Goal: Task Accomplishment & Management: Manage account settings

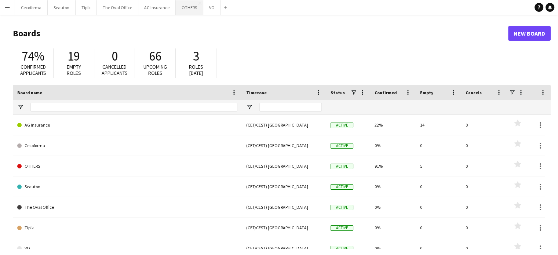
click at [182, 4] on button "OTHERS Close" at bounding box center [190, 7] width 28 height 14
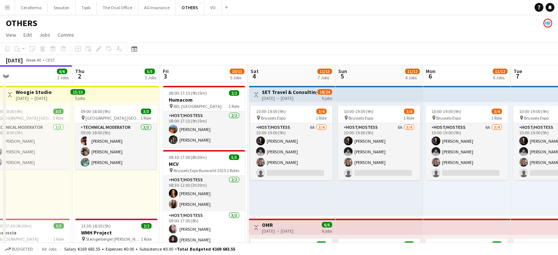
scroll to position [0, 291]
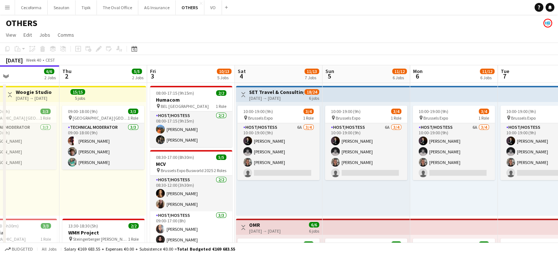
drag, startPoint x: 211, startPoint y: 204, endPoint x: 95, endPoint y: 192, distance: 116.5
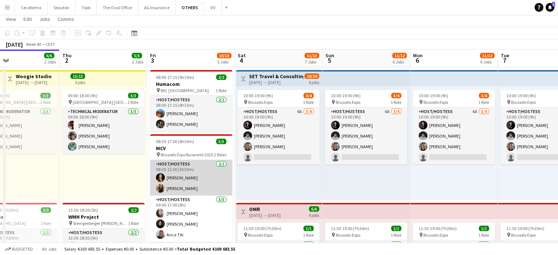
scroll to position [0, 0]
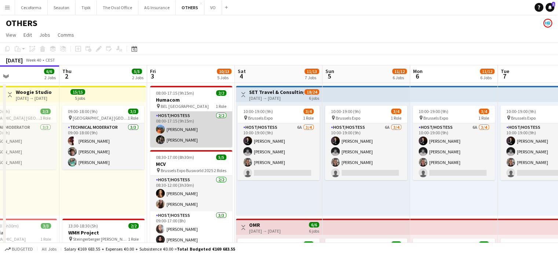
click at [182, 128] on app-card-role "Host/Hostess [DATE] 08:00-17:15 (9h15m) [PERSON_NAME] Louissi [PERSON_NAME]" at bounding box center [191, 130] width 82 height 36
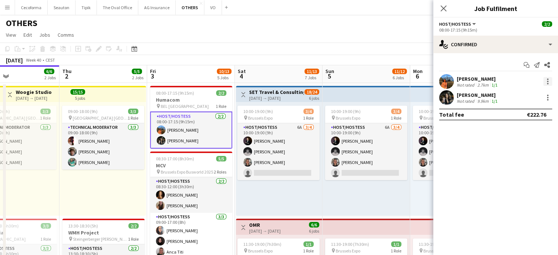
click at [546, 80] on div at bounding box center [547, 81] width 9 height 9
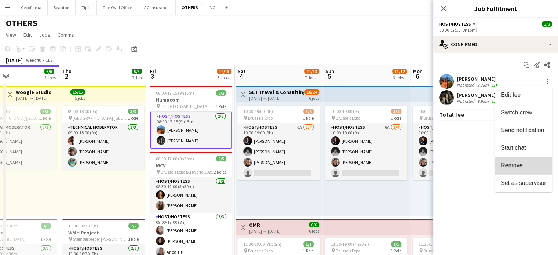
click at [518, 167] on span "Remove" at bounding box center [512, 165] width 22 height 6
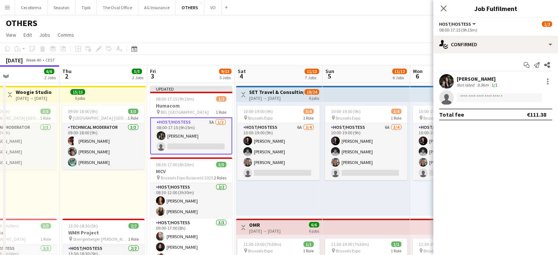
click at [123, 188] on div "09:00-18:00 (9h) 3/3 pin [GEOGRAPHIC_DATA] [GEOGRAPHIC_DATA] 1 Role Technical M…" at bounding box center [102, 159] width 87 height 114
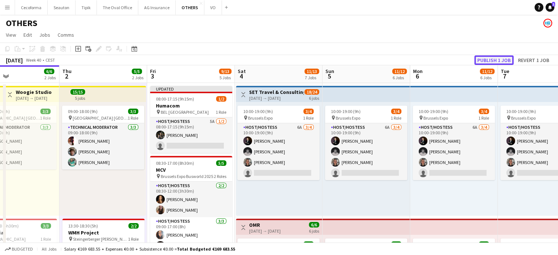
click at [484, 59] on button "Publish 1 job" at bounding box center [493, 60] width 39 height 10
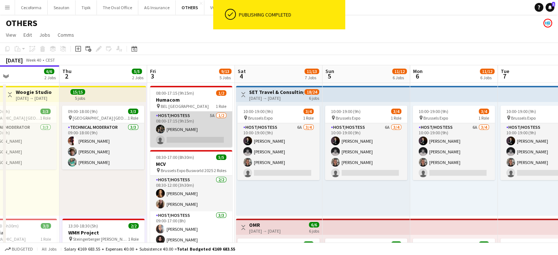
click at [185, 140] on app-card-role "Host/Hostess 5A [DATE] 08:00-17:15 (9h15m) [PERSON_NAME] single-neutral-actions" at bounding box center [191, 130] width 82 height 36
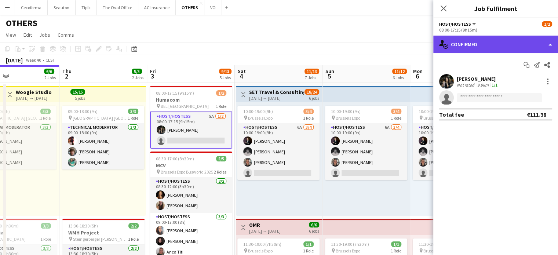
click at [550, 44] on div "single-neutral-actions-check-2 Confirmed" at bounding box center [495, 45] width 125 height 18
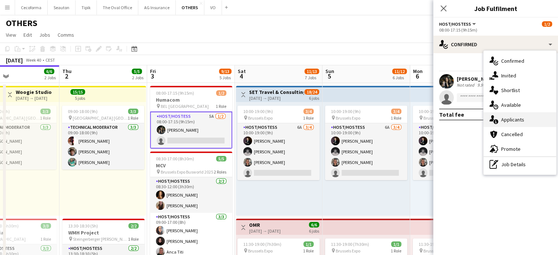
click at [517, 119] on span "Applicants" at bounding box center [512, 119] width 23 height 7
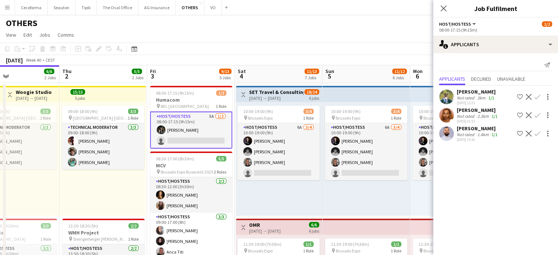
click at [539, 97] on app-icon "Confirm" at bounding box center [538, 97] width 6 height 6
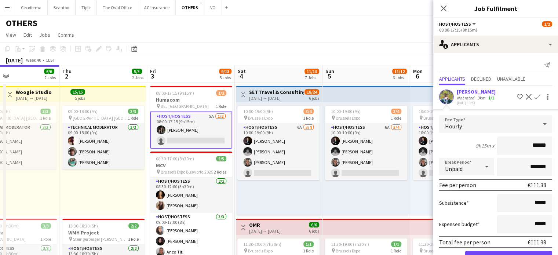
scroll to position [60, 0]
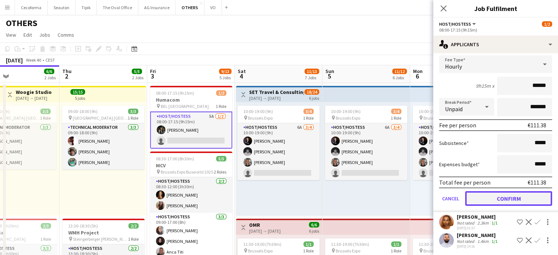
click at [512, 196] on button "Confirm" at bounding box center [508, 198] width 87 height 15
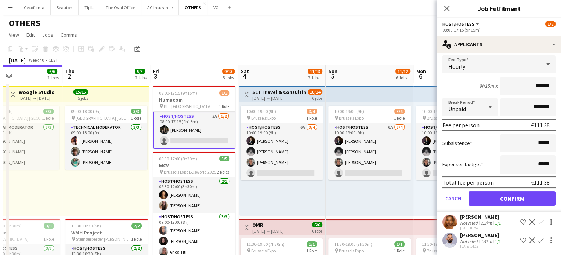
scroll to position [0, 0]
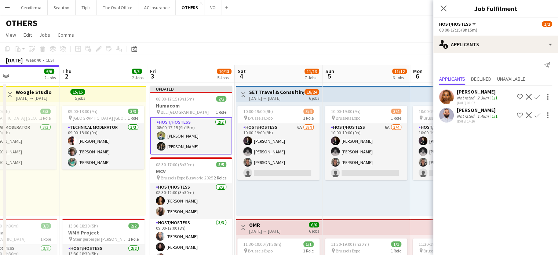
click at [92, 176] on div "09:00-18:00 (9h) 3/3 pin [GEOGRAPHIC_DATA] [GEOGRAPHIC_DATA] 1 Role Technical M…" at bounding box center [102, 159] width 87 height 114
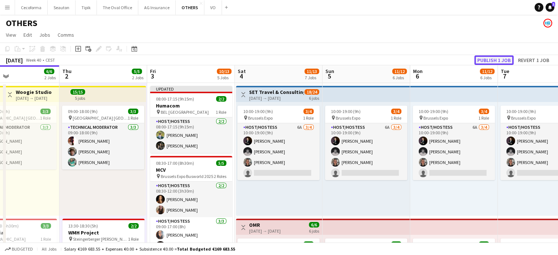
click at [495, 59] on button "Publish 1 job" at bounding box center [493, 60] width 39 height 10
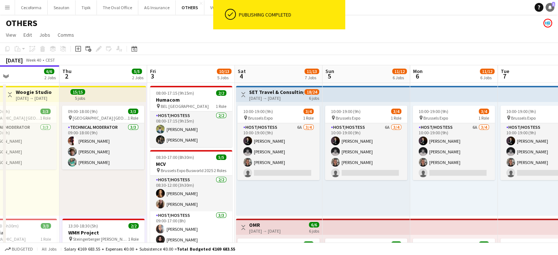
click at [550, 6] on icon at bounding box center [550, 7] width 4 height 4
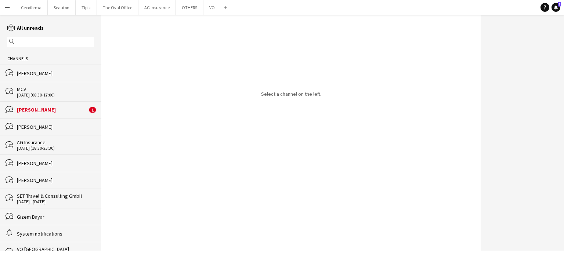
click at [40, 111] on div "[PERSON_NAME]" at bounding box center [52, 109] width 70 height 7
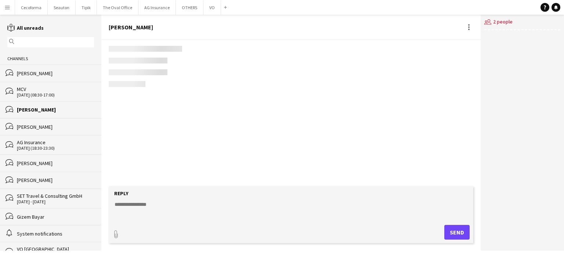
scroll to position [587, 0]
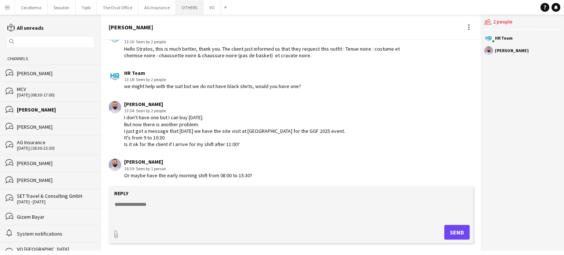
click at [181, 7] on button "OTHERS Close" at bounding box center [190, 7] width 28 height 14
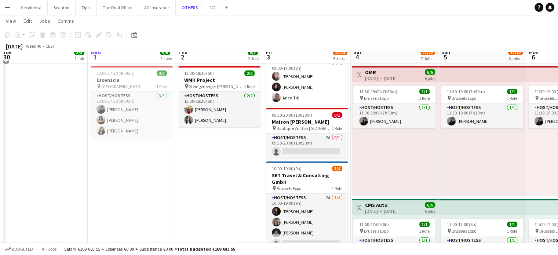
scroll to position [220, 0]
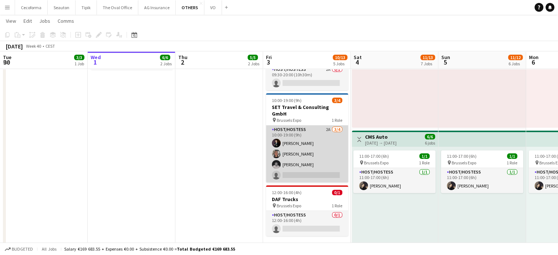
click at [292, 171] on app-card-role "Host/Hostess 2A [DATE] 10:00-19:00 (9h) [PERSON_NAME] [PERSON_NAME] [PERSON_NAM…" at bounding box center [307, 153] width 82 height 57
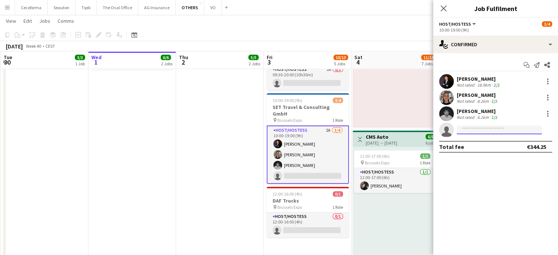
click at [473, 132] on input at bounding box center [499, 129] width 85 height 9
type input "*"
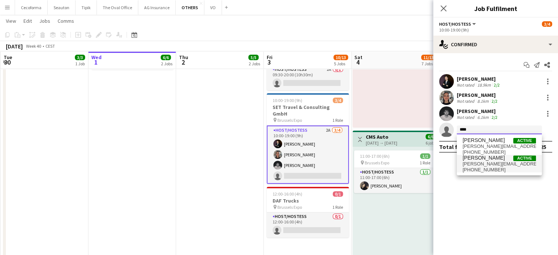
type input "****"
click at [473, 164] on span "[PERSON_NAME][EMAIL_ADDRESS][DOMAIN_NAME]" at bounding box center [499, 164] width 73 height 6
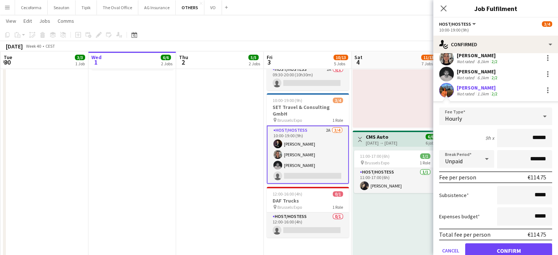
scroll to position [69, 0]
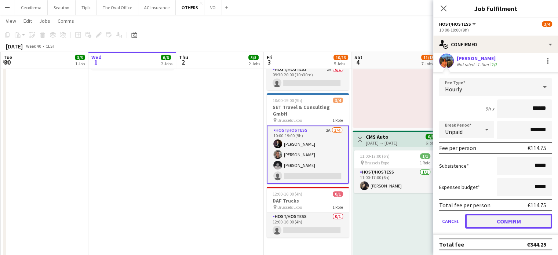
click at [500, 221] on button "Confirm" at bounding box center [508, 221] width 87 height 15
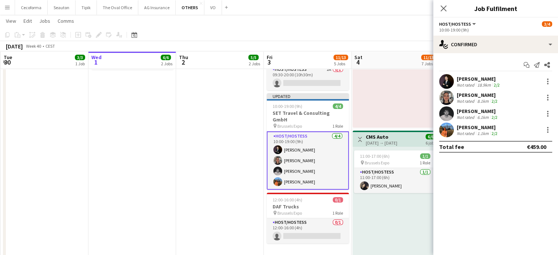
scroll to position [0, 0]
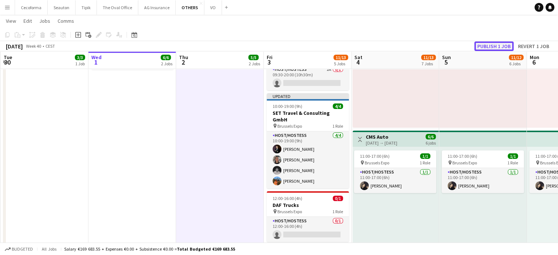
click at [493, 48] on button "Publish 1 job" at bounding box center [493, 46] width 39 height 10
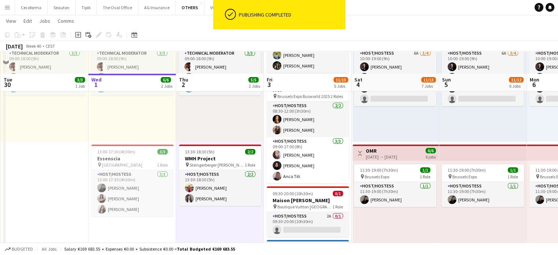
scroll to position [147, 0]
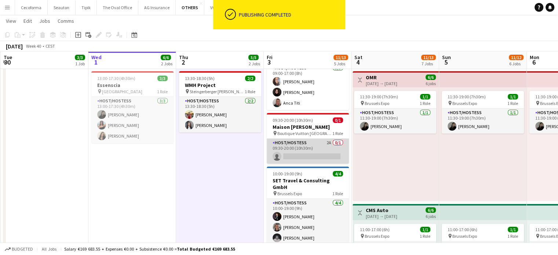
click at [313, 150] on app-card-role "Host/Hostess 2A 0/1 09:30-20:00 (10h30m) single-neutral-actions" at bounding box center [308, 151] width 82 height 25
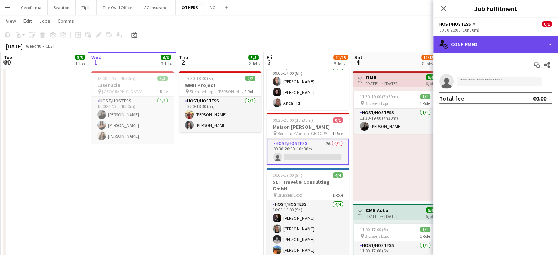
click at [548, 44] on div "single-neutral-actions-check-2 Confirmed" at bounding box center [495, 45] width 125 height 18
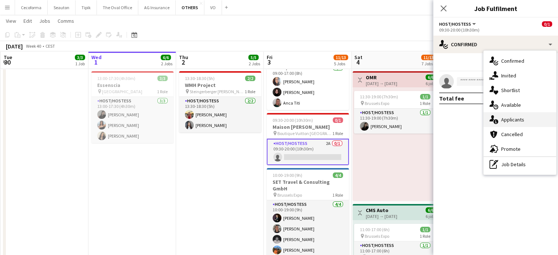
click at [514, 119] on span "Applicants" at bounding box center [512, 119] width 23 height 7
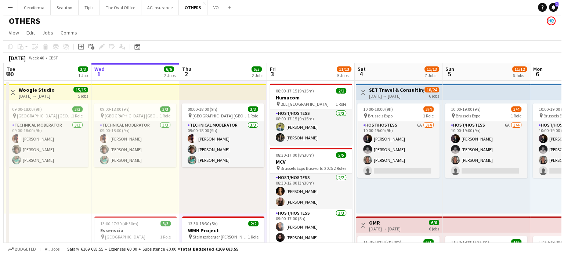
scroll to position [0, 0]
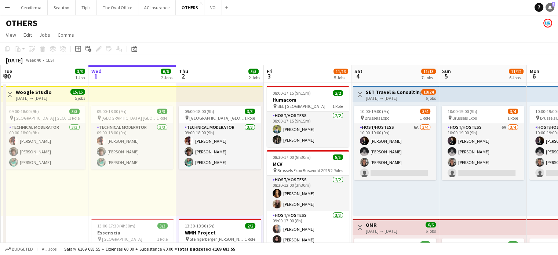
click at [549, 6] on icon "Notifications" at bounding box center [550, 7] width 4 height 4
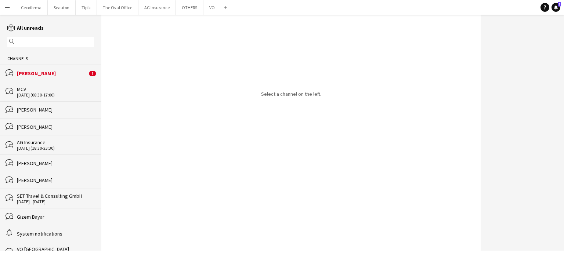
click at [35, 74] on div "[PERSON_NAME]" at bounding box center [52, 73] width 70 height 7
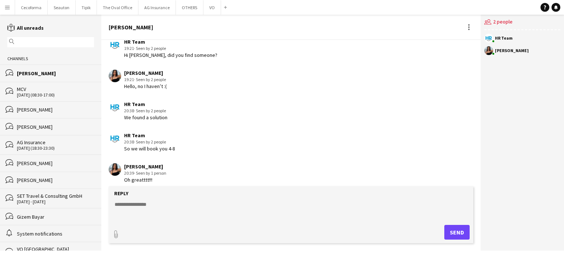
scroll to position [885, 0]
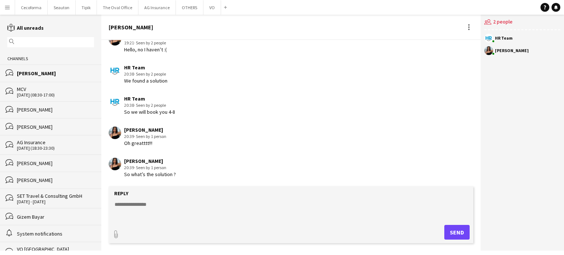
click at [132, 204] on textarea at bounding box center [292, 210] width 357 height 19
type textarea "**********"
click at [456, 233] on button "Send" at bounding box center [456, 232] width 25 height 15
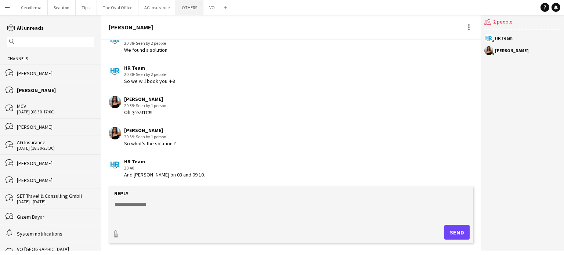
click at [181, 8] on button "OTHERS Close" at bounding box center [190, 7] width 28 height 14
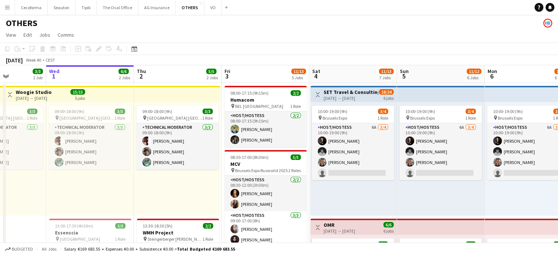
scroll to position [0, 280]
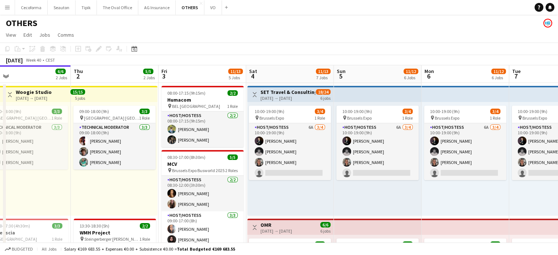
drag, startPoint x: 458, startPoint y: 192, endPoint x: 361, endPoint y: 193, distance: 97.2
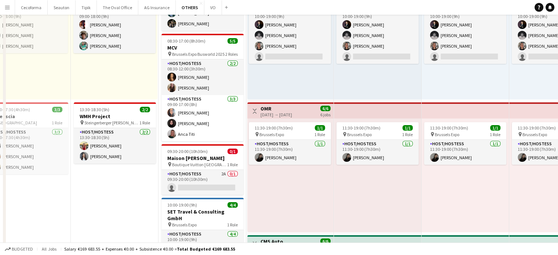
scroll to position [0, 0]
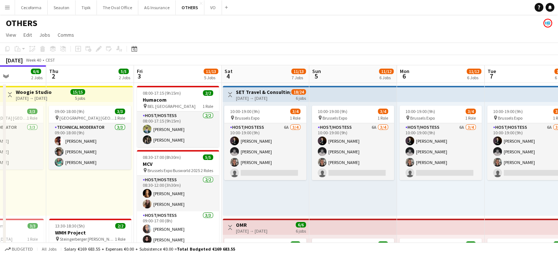
drag, startPoint x: 197, startPoint y: 196, endPoint x: 188, endPoint y: 194, distance: 9.9
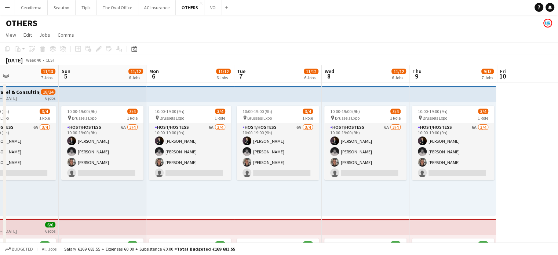
drag, startPoint x: 341, startPoint y: 204, endPoint x: 314, endPoint y: 201, distance: 26.9
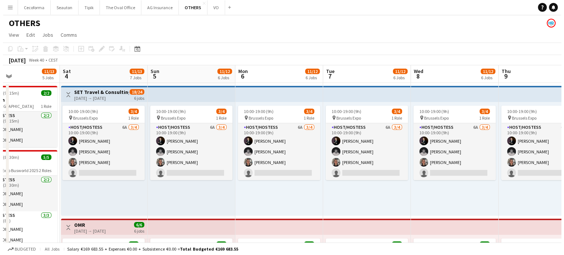
scroll to position [0, 190]
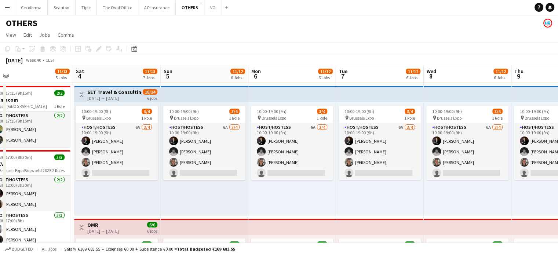
drag, startPoint x: 355, startPoint y: 199, endPoint x: 461, endPoint y: 204, distance: 105.8
click at [553, 7] on link "Notifications 1" at bounding box center [550, 7] width 9 height 9
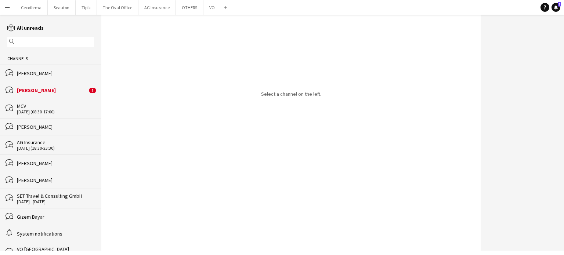
click at [32, 90] on div "[PERSON_NAME]" at bounding box center [52, 90] width 70 height 7
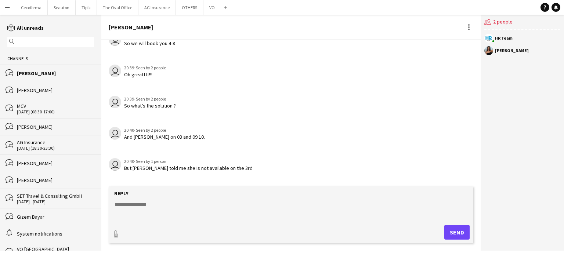
scroll to position [847, 0]
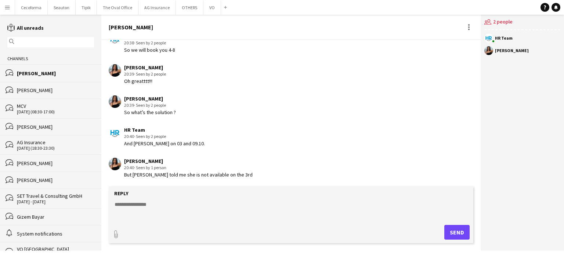
click at [120, 205] on textarea at bounding box center [292, 210] width 357 height 19
click at [186, 8] on button "OTHERS Close" at bounding box center [190, 7] width 28 height 14
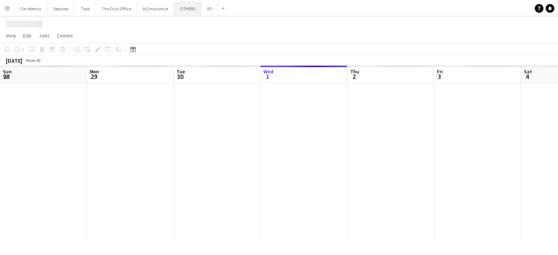
scroll to position [0, 175]
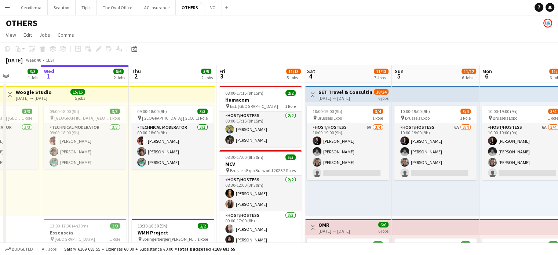
drag, startPoint x: 474, startPoint y: 201, endPoint x: 315, endPoint y: 198, distance: 158.9
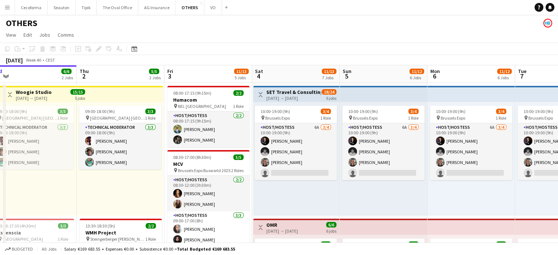
drag, startPoint x: 285, startPoint y: 201, endPoint x: 279, endPoint y: 199, distance: 7.3
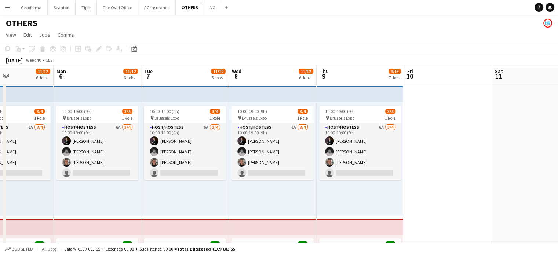
scroll to position [0, 206]
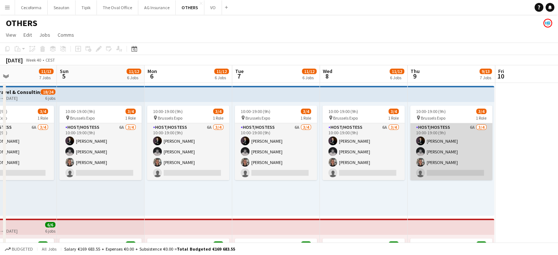
click at [454, 174] on app-card-role "Host/Hostess 6A [DATE] 10:00-19:00 (9h) [PERSON_NAME] [PERSON_NAME] [PERSON_NAM…" at bounding box center [451, 151] width 82 height 57
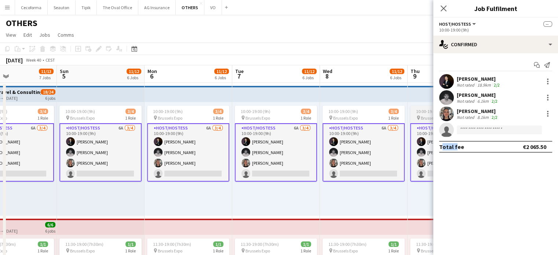
click at [454, 174] on mat-expansion-panel "check Confirmed Start chat Send notification [PERSON_NAME] Not rated 18.9km 2/2…" at bounding box center [495, 154] width 125 height 202
click at [398, 188] on div "10:00-19:00 (9h) 3/4 pin Brussels Expo 1 Role Host/Hostess 6A [DATE] 10:00-19:0…" at bounding box center [364, 159] width 88 height 114
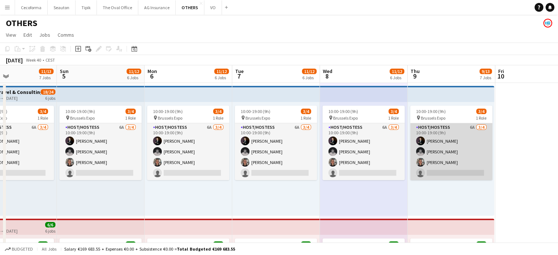
click at [430, 167] on app-card-role "Host/Hostess 6A [DATE] 10:00-19:00 (9h) [PERSON_NAME] [PERSON_NAME] [PERSON_NAM…" at bounding box center [451, 151] width 82 height 57
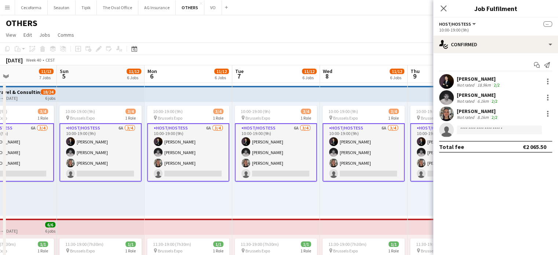
click at [419, 141] on app-user-avatar at bounding box center [421, 141] width 9 height 9
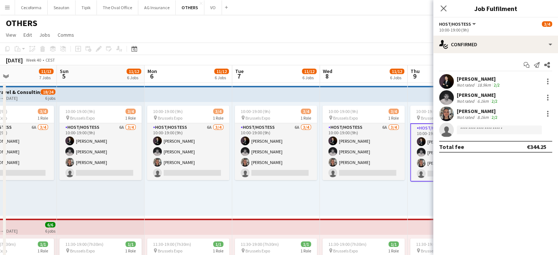
click at [419, 141] on app-user-avatar at bounding box center [421, 141] width 9 height 9
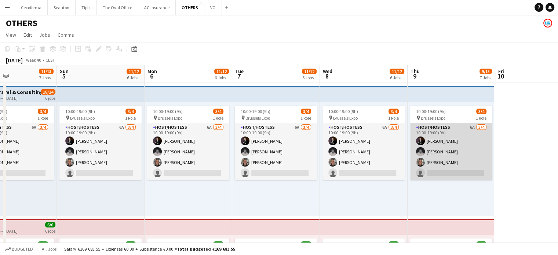
drag, startPoint x: 432, startPoint y: 168, endPoint x: 418, endPoint y: 149, distance: 24.4
click at [418, 149] on app-user-avatar at bounding box center [420, 151] width 9 height 9
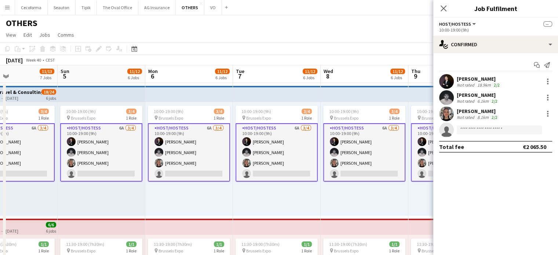
click at [418, 149] on app-card-role "Host/Hostess 6A [DATE] 10:00-19:00 (9h) [PERSON_NAME] [PERSON_NAME] [PERSON_NAM…" at bounding box center [452, 152] width 82 height 58
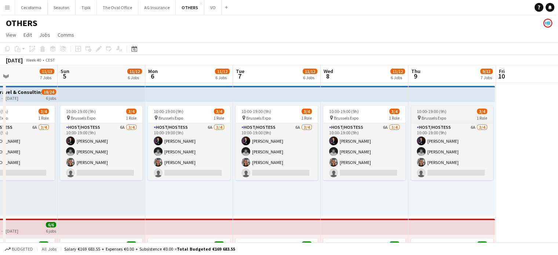
click at [437, 110] on span "10:00-19:00 (9h)" at bounding box center [432, 112] width 30 height 6
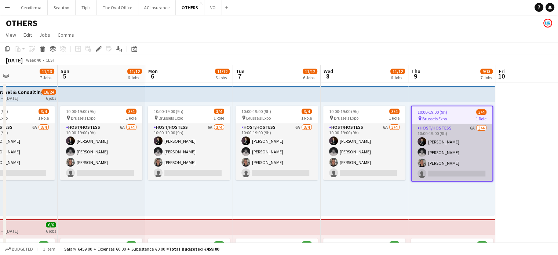
scroll to position [0, 205]
click at [446, 137] on app-card-role "Host/Hostess 6A [DATE] 10:00-19:00 (9h) [PERSON_NAME] [PERSON_NAME] [PERSON_NAM…" at bounding box center [452, 152] width 81 height 57
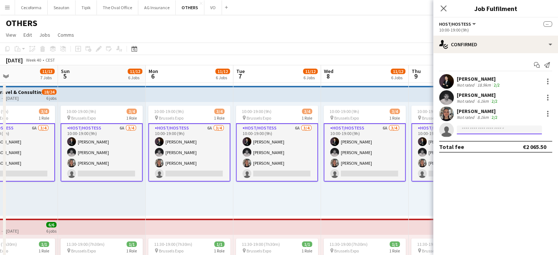
click at [498, 131] on input at bounding box center [499, 129] width 85 height 9
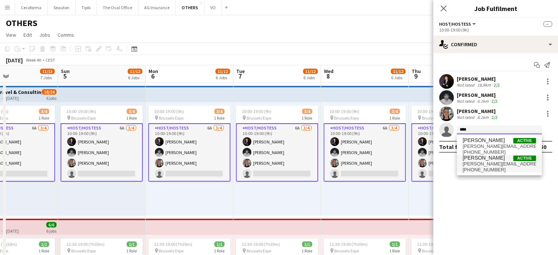
type input "****"
click at [476, 159] on span "[PERSON_NAME]" at bounding box center [484, 158] width 42 height 6
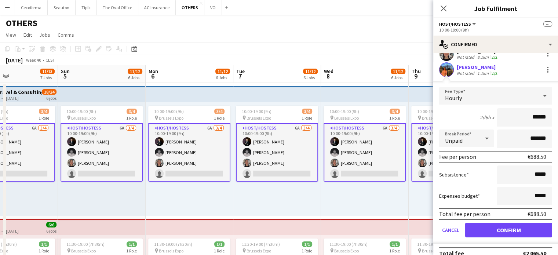
scroll to position [69, 0]
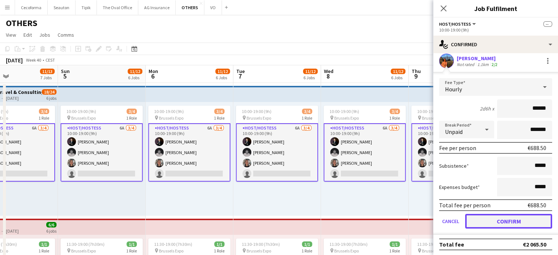
click at [495, 224] on button "Confirm" at bounding box center [508, 221] width 87 height 15
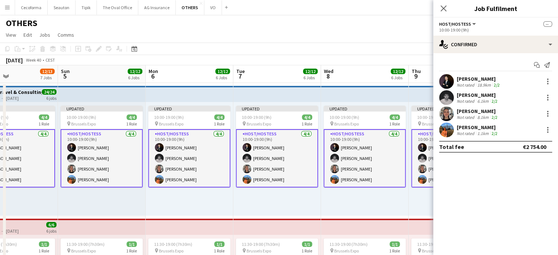
scroll to position [0, 0]
click at [394, 203] on div "Updated 10:00-19:00 (9h) 4/4 pin Brussels Expo 1 Role Host/Hostess [DATE] 10:00…" at bounding box center [365, 159] width 88 height 114
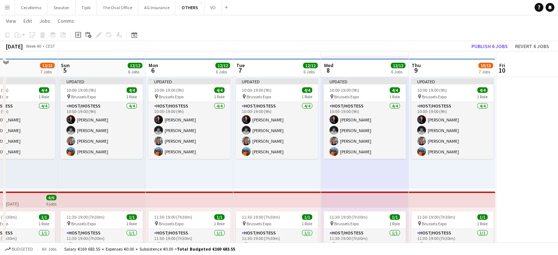
scroll to position [37, 0]
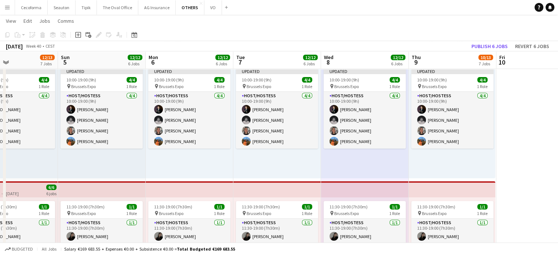
click at [120, 163] on div "Updated 10:00-19:00 (9h) 4/4 pin Brussels Expo 1 Role Host/Hostess [DATE] 10:00…" at bounding box center [102, 122] width 88 height 114
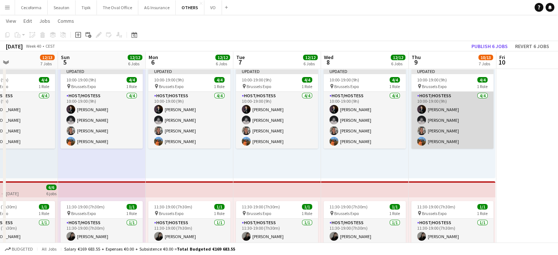
click at [430, 141] on app-card-role "Host/Hostess [DATE] 10:00-19:00 (9h) [PERSON_NAME] [PERSON_NAME] [PERSON_NAME] …" at bounding box center [452, 120] width 82 height 57
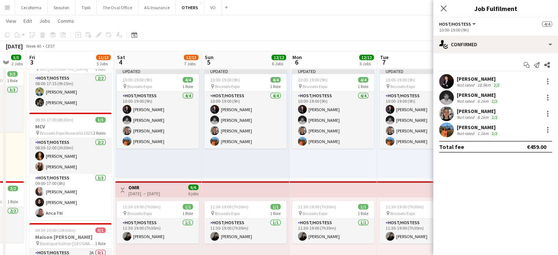
scroll to position [0, 147]
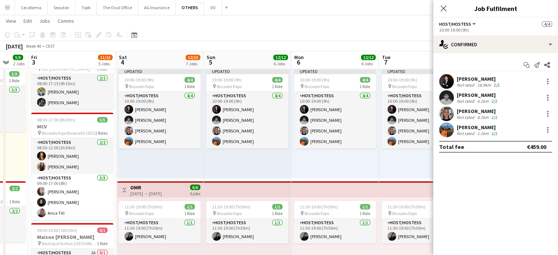
drag, startPoint x: 155, startPoint y: 165, endPoint x: 275, endPoint y: 170, distance: 120.1
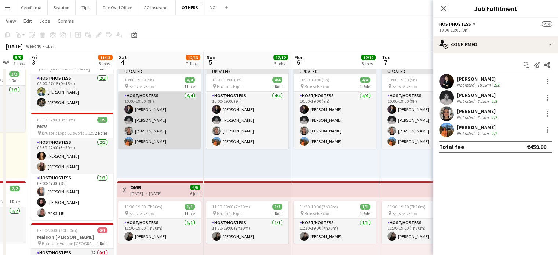
click at [150, 143] on app-card-role "Host/Hostess [DATE] 10:00-19:00 (9h) [PERSON_NAME] [PERSON_NAME] [PERSON_NAME] …" at bounding box center [160, 120] width 82 height 57
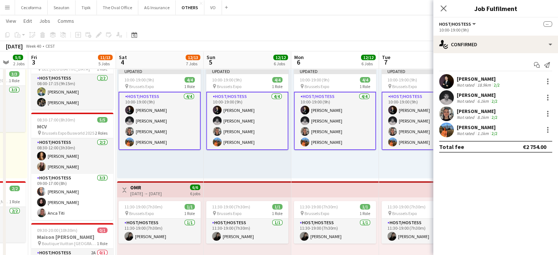
click at [150, 143] on app-card-role "Host/Hostess [DATE] 10:00-19:00 (9h) [PERSON_NAME] [PERSON_NAME] [PERSON_NAME] …" at bounding box center [160, 121] width 82 height 58
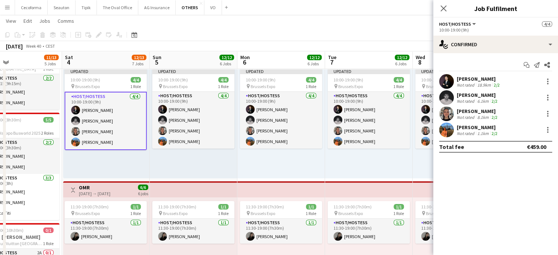
drag, startPoint x: 405, startPoint y: 161, endPoint x: 133, endPoint y: 151, distance: 272.5
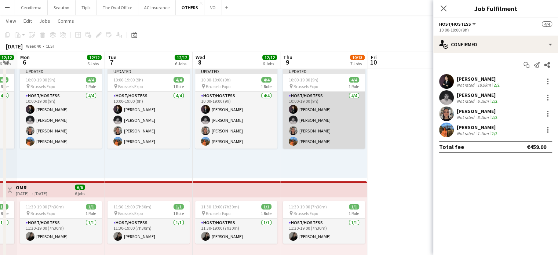
click at [309, 142] on app-card-role "Host/Hostess [DATE] 10:00-19:00 (9h) [PERSON_NAME] [PERSON_NAME] [PERSON_NAME] …" at bounding box center [324, 120] width 82 height 57
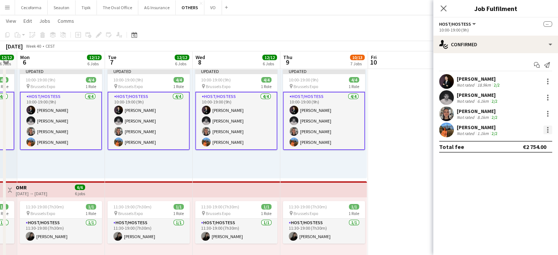
click at [546, 129] on div at bounding box center [547, 129] width 9 height 9
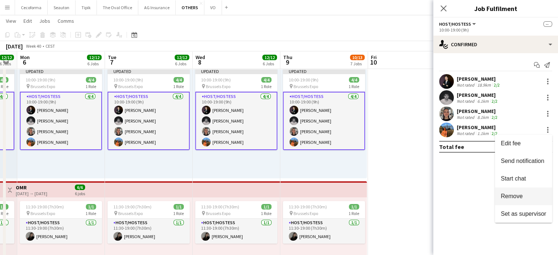
click at [516, 196] on span "Remove" at bounding box center [512, 196] width 22 height 6
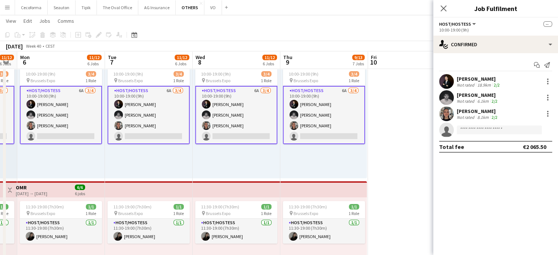
click at [304, 171] on div "10:00-19:00 (9h) 3/4 pin Brussels Expo 1 Role Host/Hostess 6A [DATE] 10:00-19:0…" at bounding box center [323, 122] width 87 height 114
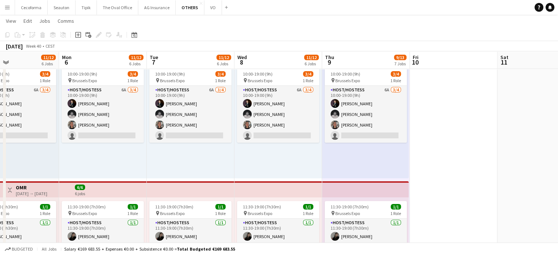
drag, startPoint x: 243, startPoint y: 167, endPoint x: 391, endPoint y: 173, distance: 148.0
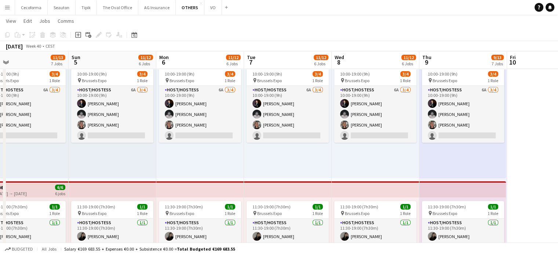
drag, startPoint x: 309, startPoint y: 169, endPoint x: 359, endPoint y: 171, distance: 50.3
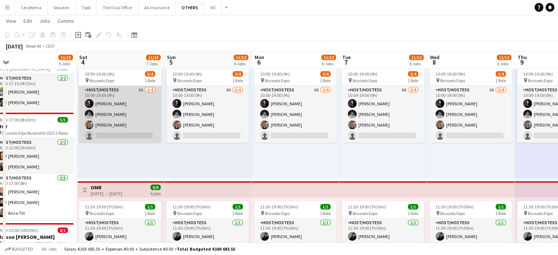
click at [128, 134] on app-card-role "Host/Hostess 6A [DATE] 10:00-19:00 (9h) [PERSON_NAME] [PERSON_NAME] [PERSON_NAM…" at bounding box center [120, 114] width 82 height 57
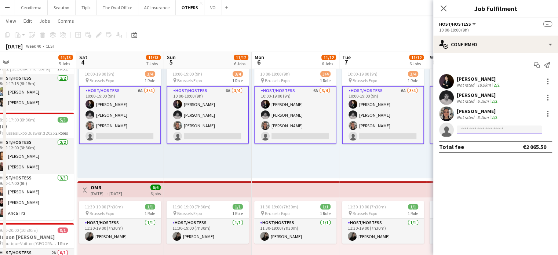
click at [464, 130] on input at bounding box center [499, 129] width 85 height 9
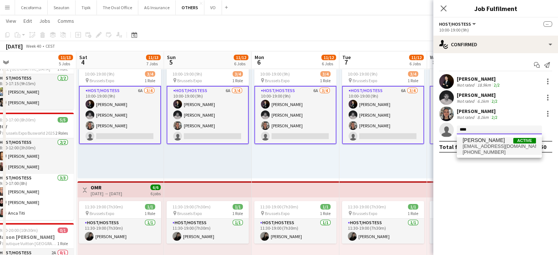
type input "****"
click at [476, 149] on span "[PHONE_NUMBER]" at bounding box center [499, 152] width 73 height 6
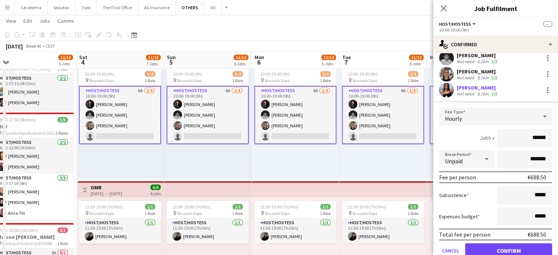
scroll to position [69, 0]
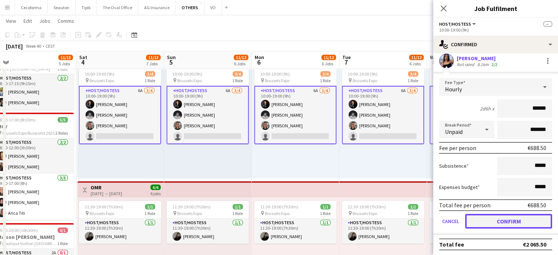
click at [496, 220] on button "Confirm" at bounding box center [508, 221] width 87 height 15
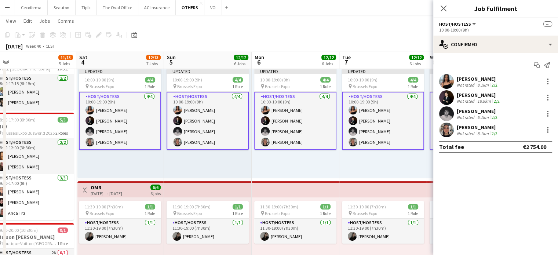
scroll to position [0, 0]
click at [348, 164] on div "Updated 10:00-19:00 (9h) 4/4 pin Brussels Expo 1 Role Host/Hostess [DATE] 10:00…" at bounding box center [383, 122] width 88 height 114
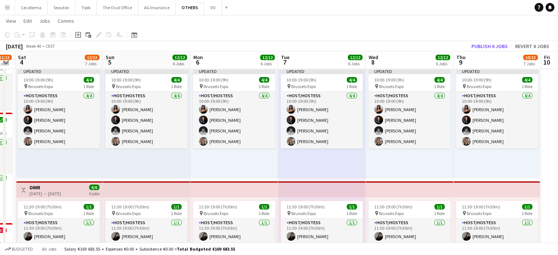
drag, startPoint x: 458, startPoint y: 163, endPoint x: 276, endPoint y: 161, distance: 182.0
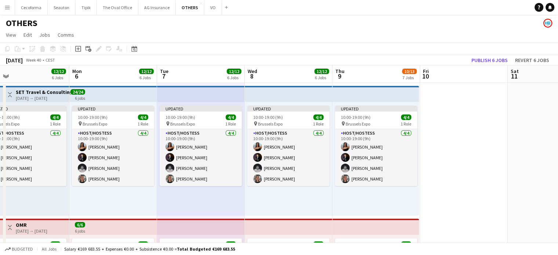
click at [295, 198] on div "Updated 10:00-19:00 (9h) 4/4 pin Brussels Expo 1 Role Host/Hostess [DATE] 10:00…" at bounding box center [289, 159] width 88 height 114
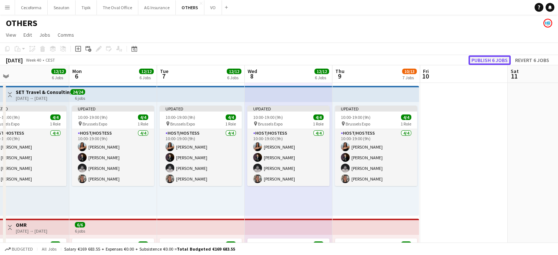
click at [489, 61] on button "Publish 6 jobs" at bounding box center [490, 60] width 42 height 10
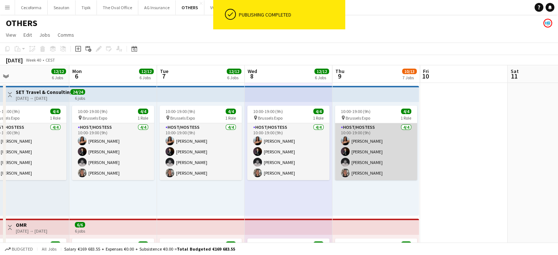
click at [363, 138] on app-card-role "Host/Hostess [DATE] 10:00-19:00 (9h) [PERSON_NAME] [PERSON_NAME] [PERSON_NAME] …" at bounding box center [376, 151] width 82 height 57
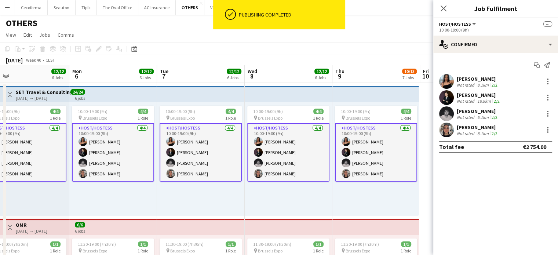
click at [363, 138] on app-card-role "Host/Hostess [DATE] 10:00-19:00 (9h) [PERSON_NAME] [PERSON_NAME] [PERSON_NAME] …" at bounding box center [376, 152] width 82 height 58
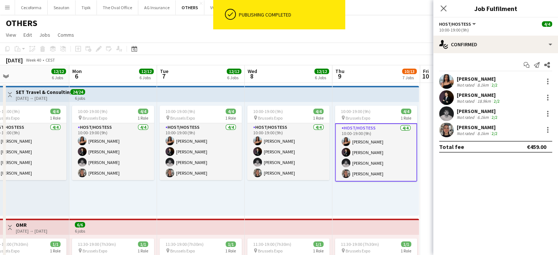
click at [363, 138] on app-card-role "Host/Hostess [DATE] 10:00-19:00 (9h) [PERSON_NAME] [PERSON_NAME] [PERSON_NAME] …" at bounding box center [376, 152] width 82 height 58
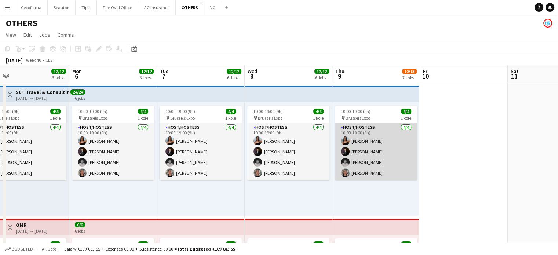
click at [363, 138] on app-card-role "Host/Hostess [DATE] 10:00-19:00 (9h) [PERSON_NAME] [PERSON_NAME] [PERSON_NAME] …" at bounding box center [376, 151] width 82 height 57
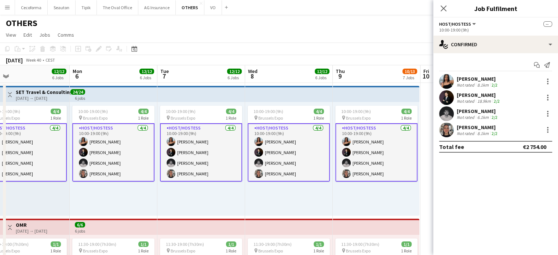
click at [363, 138] on app-card-role "Host/Hostess [DATE] 10:00-19:00 (9h) [PERSON_NAME] [PERSON_NAME] [PERSON_NAME] …" at bounding box center [376, 152] width 82 height 58
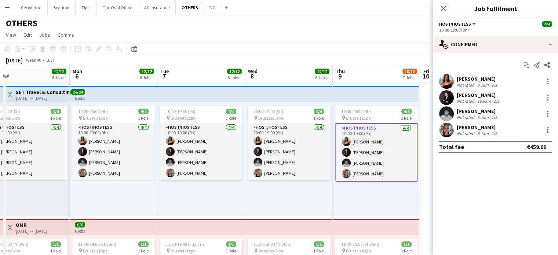
click at [363, 138] on app-card-role "Host/Hostess [DATE] 10:00-19:00 (9h) [PERSON_NAME] [PERSON_NAME] [PERSON_NAME] …" at bounding box center [376, 152] width 82 height 58
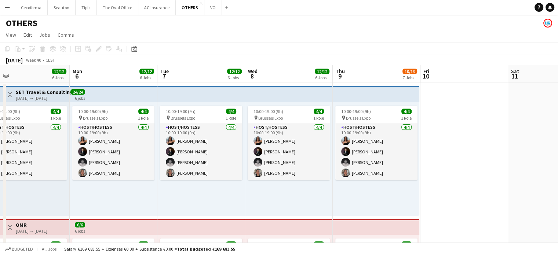
click at [363, 94] on app-top-bar at bounding box center [376, 94] width 87 height 16
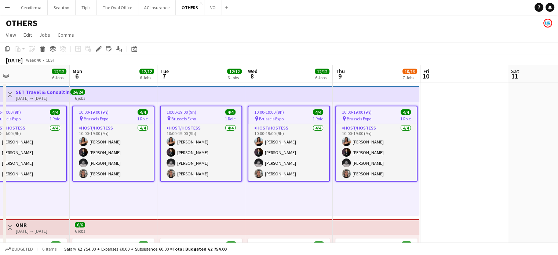
click at [363, 94] on app-top-bar at bounding box center [376, 94] width 87 height 16
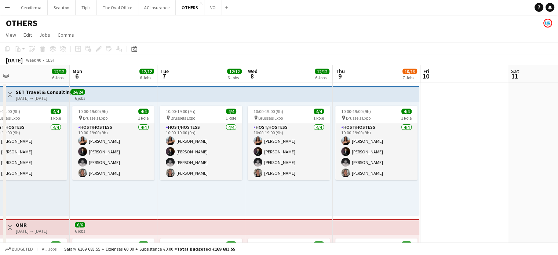
click at [363, 94] on app-top-bar at bounding box center [376, 94] width 87 height 16
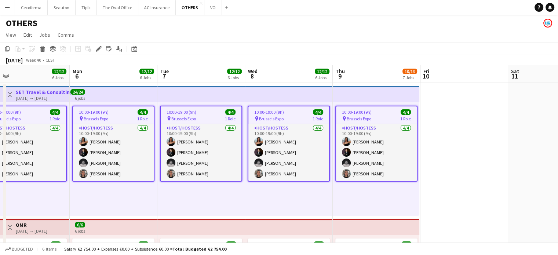
click at [363, 122] on app-job-card "10:00-19:00 (9h) 4/4 pin Brussels Expo 1 Role Host/Hostess [DATE] 10:00-19:00 (…" at bounding box center [376, 144] width 82 height 76
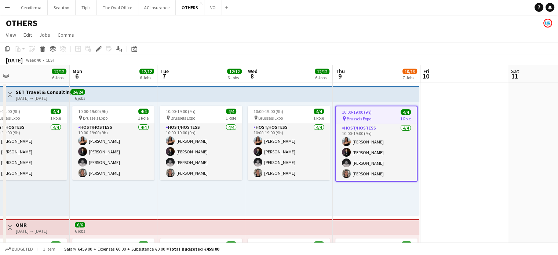
click at [363, 122] on app-job-card "10:00-19:00 (9h) 4/4 pin Brussels Expo 1 Role Host/Hostess [DATE] 10:00-19:00 (…" at bounding box center [376, 144] width 82 height 76
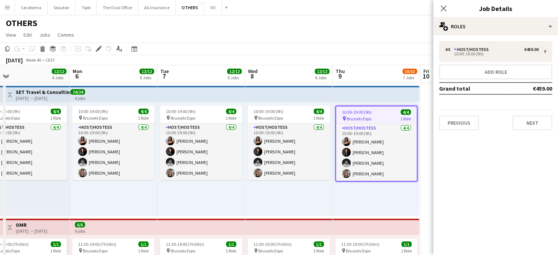
click at [363, 122] on app-job-card "10:00-19:00 (9h) 4/4 pin Brussels Expo 1 Role Host/Hostess [DATE] 10:00-19:00 (…" at bounding box center [376, 144] width 82 height 76
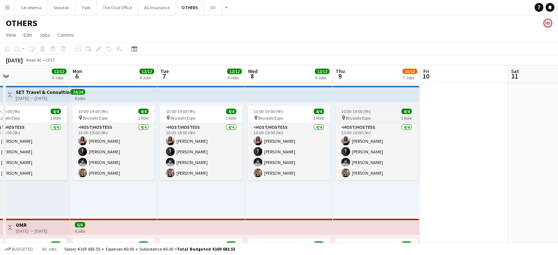
click at [363, 122] on app-job-card "10:00-19:00 (9h) 4/4 pin Brussels Expo 1 Role Host/Hostess [DATE] 10:00-19:00 (…" at bounding box center [376, 143] width 82 height 74
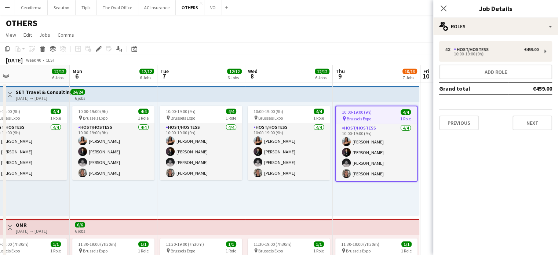
drag, startPoint x: 363, startPoint y: 122, endPoint x: 352, endPoint y: 118, distance: 11.3
click at [352, 118] on span "Brussels Expo" at bounding box center [359, 119] width 25 height 6
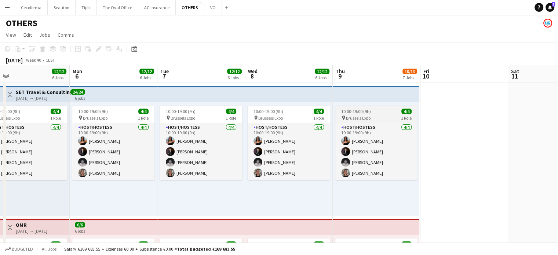
click at [352, 118] on span "Brussels Expo" at bounding box center [358, 118] width 25 height 6
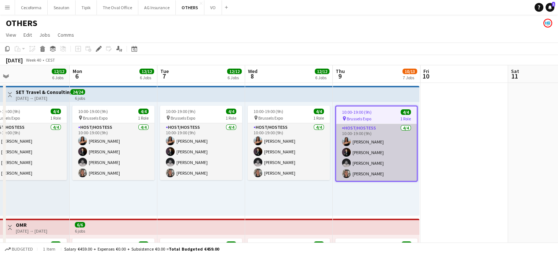
click at [363, 161] on app-card-role "Host/Hostess [DATE] 10:00-19:00 (9h) [PERSON_NAME] [PERSON_NAME] [PERSON_NAME] …" at bounding box center [376, 152] width 81 height 57
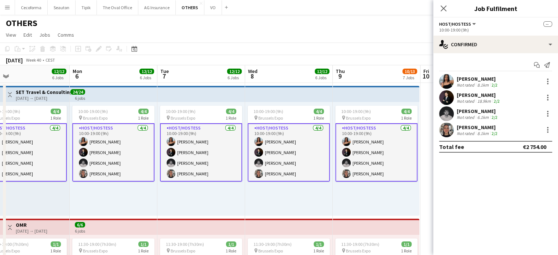
click at [363, 161] on app-card-role "Host/Hostess [DATE] 10:00-19:00 (9h) [PERSON_NAME] [PERSON_NAME] [PERSON_NAME] …" at bounding box center [376, 152] width 82 height 58
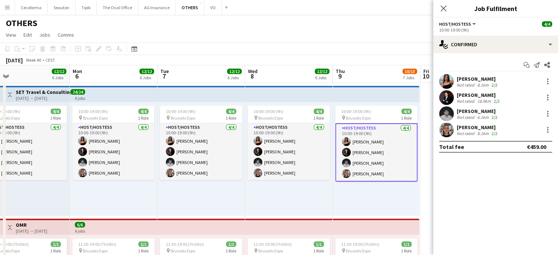
click at [363, 161] on app-card-role "Host/Hostess [DATE] 10:00-19:00 (9h) [PERSON_NAME] [PERSON_NAME] [PERSON_NAME] …" at bounding box center [376, 152] width 82 height 58
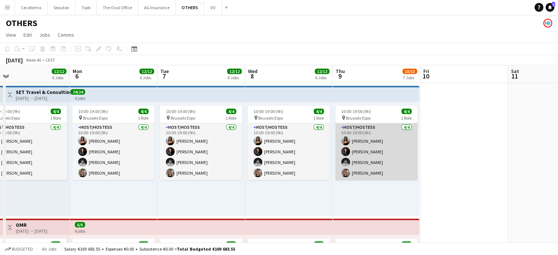
click at [363, 161] on app-card-role "Host/Hostess [DATE] 10:00-19:00 (9h) [PERSON_NAME] [PERSON_NAME] [PERSON_NAME] …" at bounding box center [376, 151] width 82 height 57
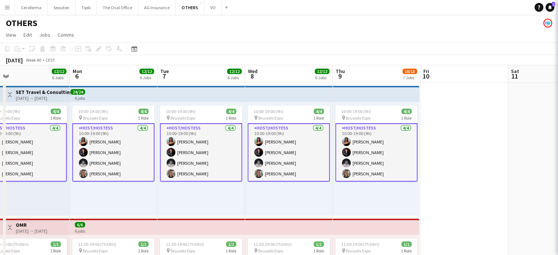
scroll to position [0, 193]
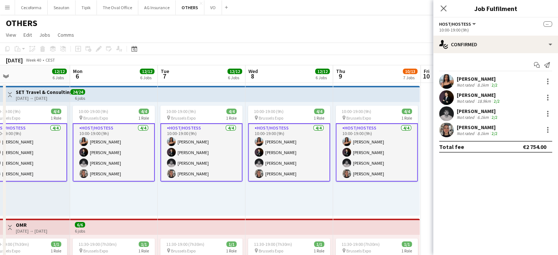
click at [363, 161] on app-card-role "Host/Hostess [DATE] 10:00-19:00 (9h) [PERSON_NAME] [PERSON_NAME] [PERSON_NAME] …" at bounding box center [377, 152] width 82 height 58
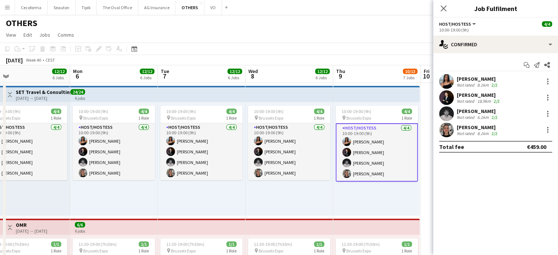
click at [363, 161] on app-card-role "Host/Hostess [DATE] 10:00-19:00 (9h) [PERSON_NAME] [PERSON_NAME] [PERSON_NAME] …" at bounding box center [377, 152] width 82 height 58
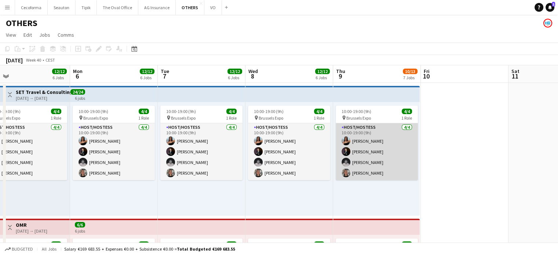
click at [363, 161] on app-card-role "Host/Hostess [DATE] 10:00-19:00 (9h) [PERSON_NAME] [PERSON_NAME] [PERSON_NAME] …" at bounding box center [377, 151] width 82 height 57
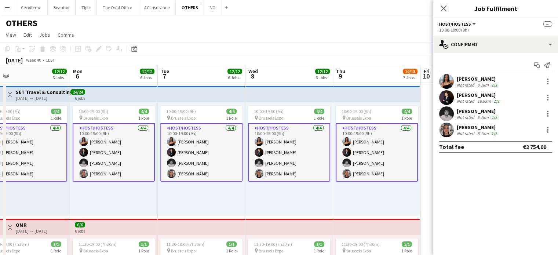
click at [363, 161] on app-card-role "Host/Hostess [DATE] 10:00-19:00 (9h) [PERSON_NAME] [PERSON_NAME] [PERSON_NAME] …" at bounding box center [377, 152] width 82 height 58
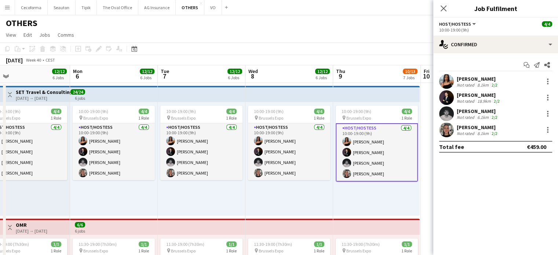
click at [363, 161] on app-card-role "Host/Hostess [DATE] 10:00-19:00 (9h) [PERSON_NAME] [PERSON_NAME] [PERSON_NAME] …" at bounding box center [377, 152] width 82 height 58
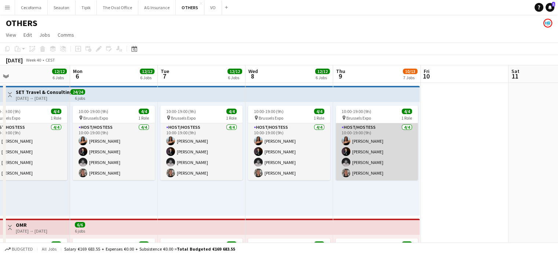
click at [363, 161] on app-card-role "Host/Hostess [DATE] 10:00-19:00 (9h) [PERSON_NAME] [PERSON_NAME] [PERSON_NAME] …" at bounding box center [377, 151] width 82 height 57
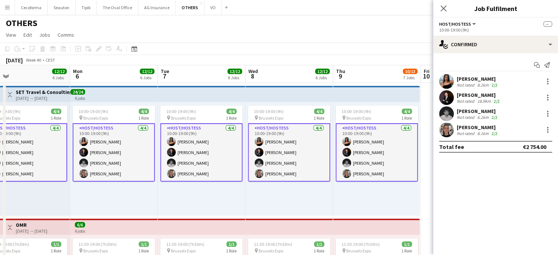
click at [363, 161] on app-card-role "Host/Hostess [DATE] 10:00-19:00 (9h) [PERSON_NAME] [PERSON_NAME] [PERSON_NAME] …" at bounding box center [377, 152] width 82 height 58
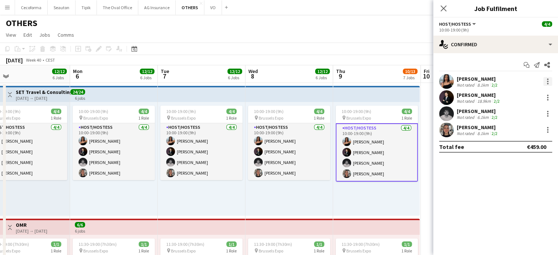
click at [546, 80] on div at bounding box center [547, 81] width 9 height 9
click at [519, 147] on span "Remove" at bounding box center [512, 148] width 22 height 6
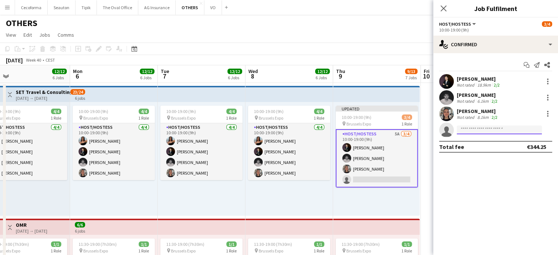
click at [478, 127] on input at bounding box center [499, 129] width 85 height 9
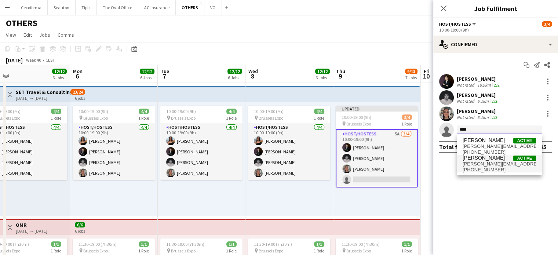
type input "****"
click at [477, 161] on span "[PERSON_NAME][EMAIL_ADDRESS][DOMAIN_NAME]" at bounding box center [499, 164] width 73 height 6
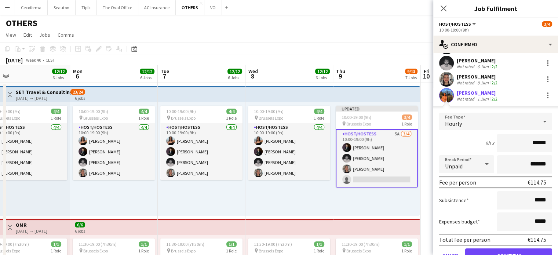
scroll to position [69, 0]
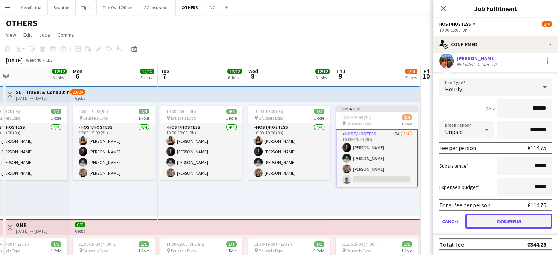
click at [500, 221] on button "Confirm" at bounding box center [508, 221] width 87 height 15
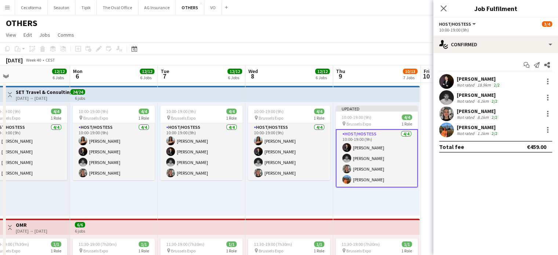
scroll to position [0, 0]
click at [403, 204] on div "Updated 10:00-19:00 (9h) 4/4 pin Brussels Expo 1 Role Host/Hostess [DATE] 10:00…" at bounding box center [376, 159] width 87 height 114
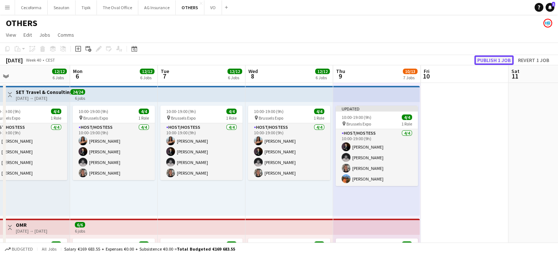
click at [499, 59] on button "Publish 1 job" at bounding box center [493, 60] width 39 height 10
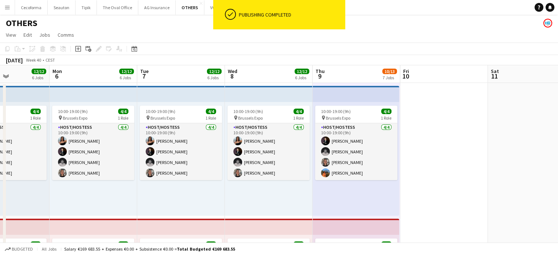
drag, startPoint x: 294, startPoint y: 195, endPoint x: 369, endPoint y: 195, distance: 75.2
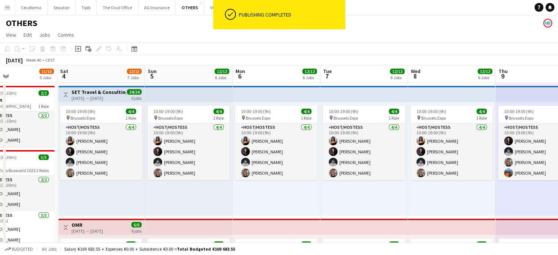
scroll to position [0, 210]
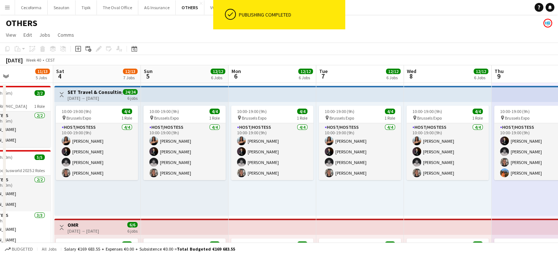
drag, startPoint x: 245, startPoint y: 199, endPoint x: 269, endPoint y: 197, distance: 23.2
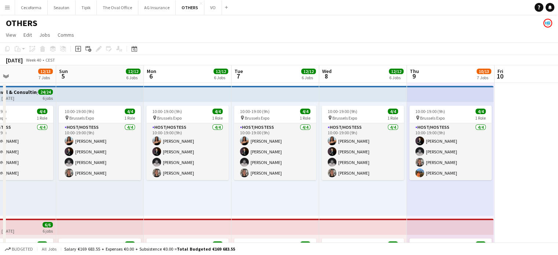
drag, startPoint x: 361, startPoint y: 192, endPoint x: 297, endPoint y: 188, distance: 64.3
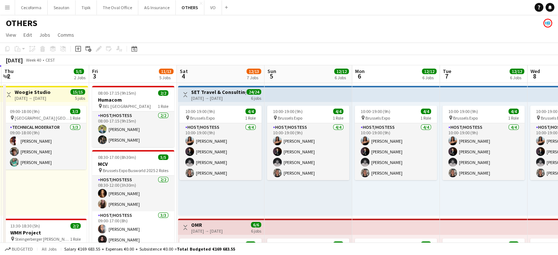
drag, startPoint x: 306, startPoint y: 196, endPoint x: 516, endPoint y: 199, distance: 209.9
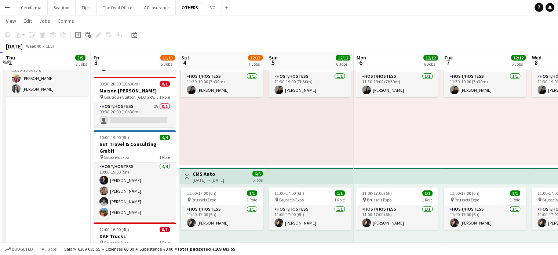
scroll to position [183, 0]
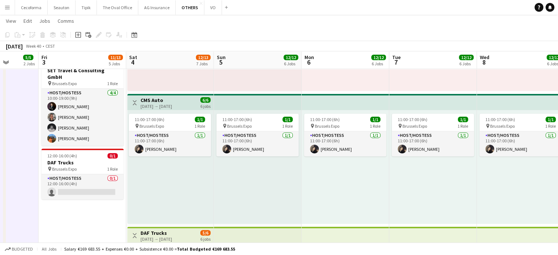
scroll to position [0, 163]
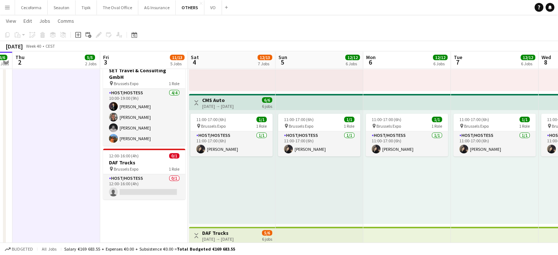
drag, startPoint x: 434, startPoint y: 203, endPoint x: 443, endPoint y: 208, distance: 10.7
click at [443, 208] on app-calendar-viewport "Tue 30 3/3 1 Job Wed 1 6/6 2 Jobs Thu 2 5/5 2 Jobs Fri 3 11/13 5 Jobs Sat 4 12/…" at bounding box center [279, 232] width 558 height 920
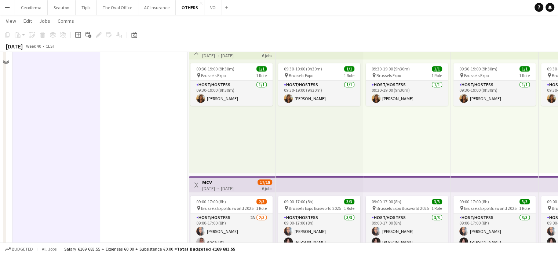
scroll to position [294, 0]
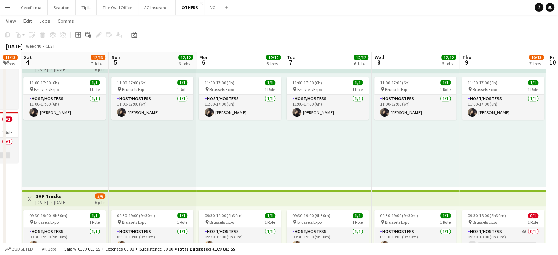
drag, startPoint x: 175, startPoint y: 195, endPoint x: 1, endPoint y: 171, distance: 174.9
click at [0, 172] on app-calendar-viewport "Tue 30 3/3 1 Job Wed 1 6/6 2 Jobs Thu 2 5/5 2 Jobs Fri 3 11/13 5 Jobs Sat 4 12/…" at bounding box center [279, 195] width 558 height 920
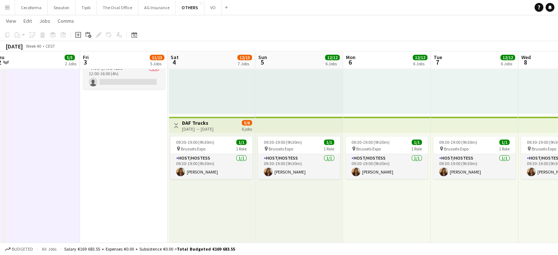
scroll to position [0, 161]
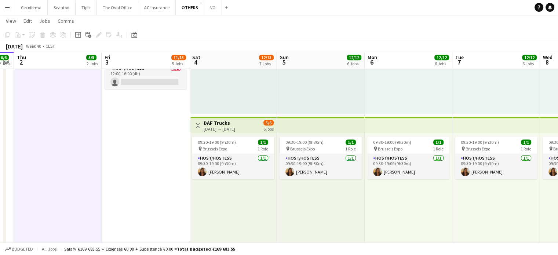
drag, startPoint x: 380, startPoint y: 211, endPoint x: 563, endPoint y: 220, distance: 183.7
click at [558, 220] on html "Menu Boards Boards Boards All jobs Status Workforce Workforce My Workforce Recr…" at bounding box center [279, 113] width 558 height 961
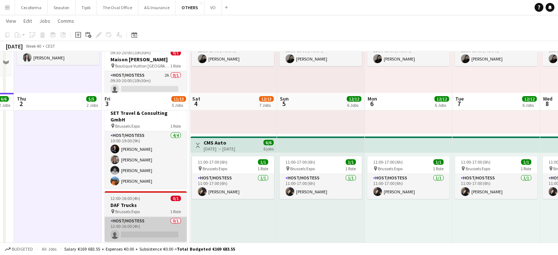
scroll to position [257, 0]
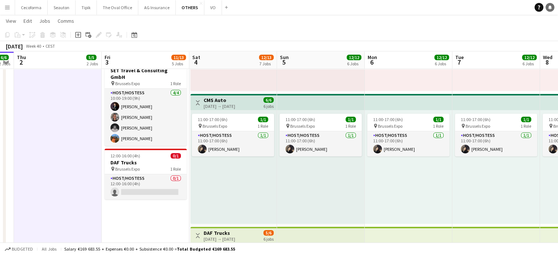
click at [547, 6] on link "Notifications" at bounding box center [550, 7] width 9 height 9
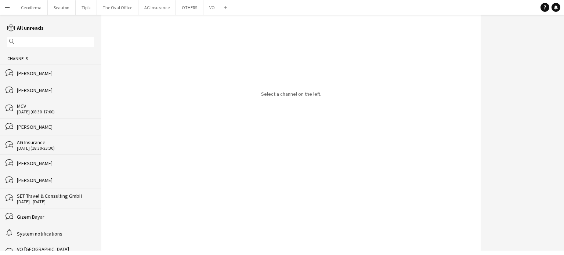
click at [33, 73] on div "[PERSON_NAME]" at bounding box center [55, 73] width 77 height 7
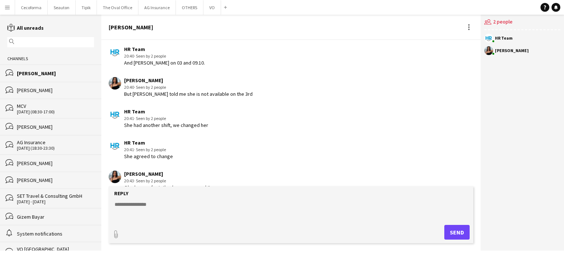
scroll to position [1923, 0]
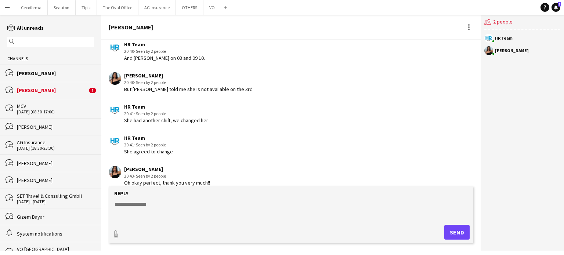
click at [37, 91] on div "[PERSON_NAME]" at bounding box center [52, 90] width 70 height 7
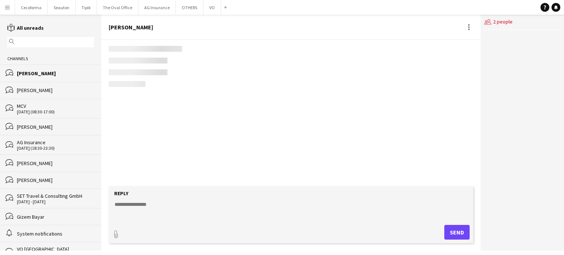
scroll to position [687, 0]
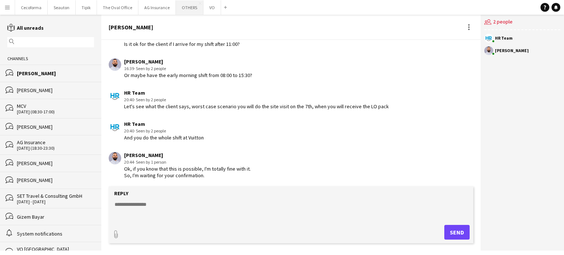
click at [181, 8] on button "OTHERS Close" at bounding box center [190, 7] width 28 height 14
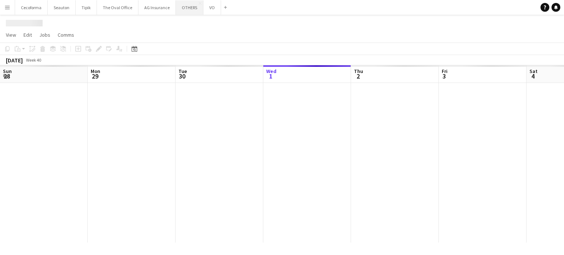
scroll to position [0, 175]
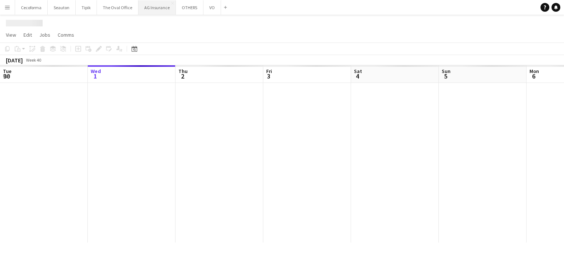
click at [155, 8] on button "AG Insurance Close" at bounding box center [156, 7] width 37 height 14
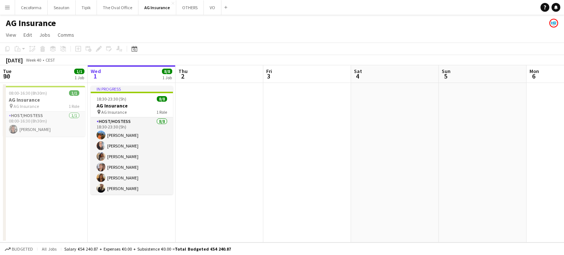
click at [220, 142] on app-date-cell at bounding box center [219, 163] width 88 height 160
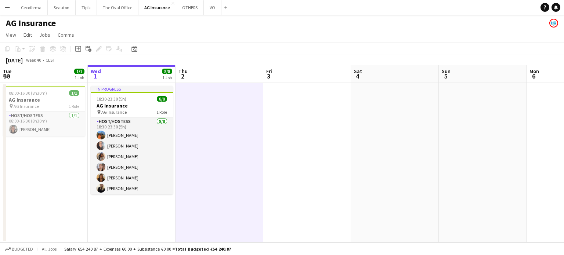
click at [325, 138] on app-date-cell at bounding box center [307, 163] width 88 height 160
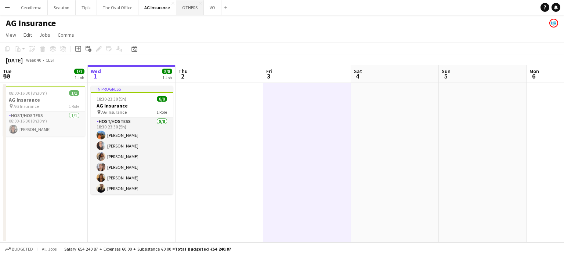
click at [186, 6] on button "OTHERS Close" at bounding box center [190, 7] width 28 height 14
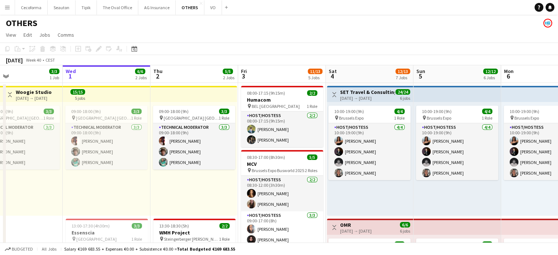
drag, startPoint x: 442, startPoint y: 192, endPoint x: 336, endPoint y: 191, distance: 105.7
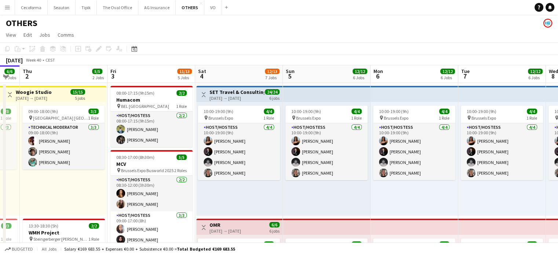
drag, startPoint x: 414, startPoint y: 197, endPoint x: 374, endPoint y: 195, distance: 40.0
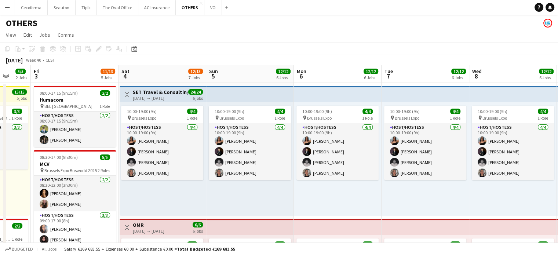
drag, startPoint x: 412, startPoint y: 200, endPoint x: 355, endPoint y: 201, distance: 57.6
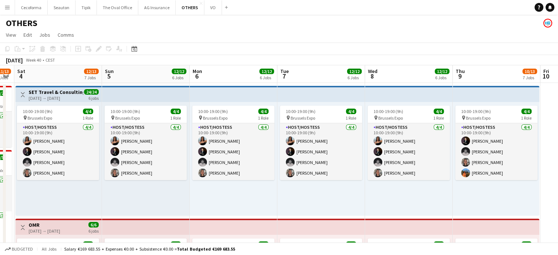
drag, startPoint x: 374, startPoint y: 198, endPoint x: 316, endPoint y: 194, distance: 58.1
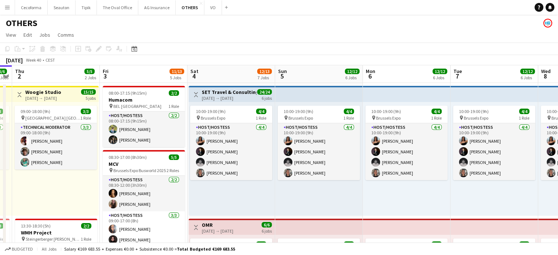
drag, startPoint x: 290, startPoint y: 200, endPoint x: 442, endPoint y: 190, distance: 152.2
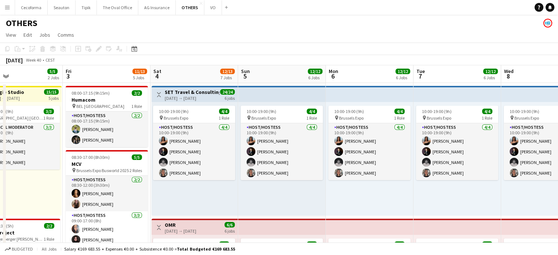
drag, startPoint x: 356, startPoint y: 195, endPoint x: 366, endPoint y: 196, distance: 10.3
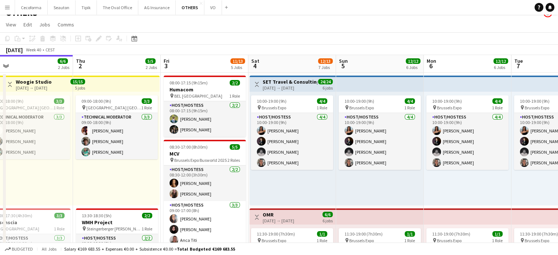
scroll to position [0, 0]
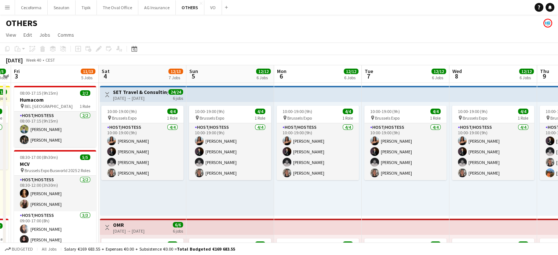
drag, startPoint x: 415, startPoint y: 207, endPoint x: 243, endPoint y: 199, distance: 173.0
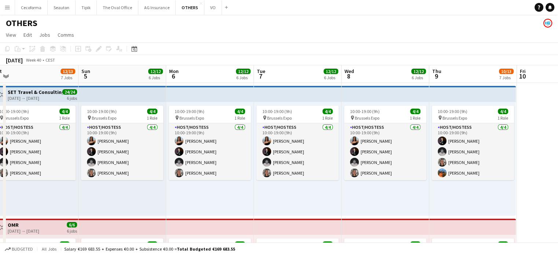
scroll to position [0, 313]
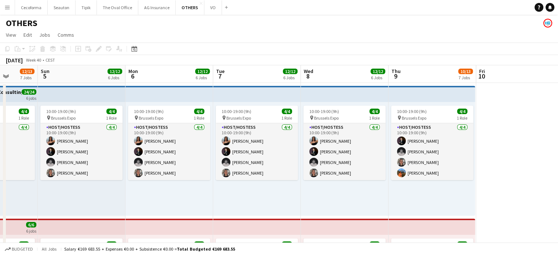
drag, startPoint x: 349, startPoint y: 201, endPoint x: 225, endPoint y: 198, distance: 124.4
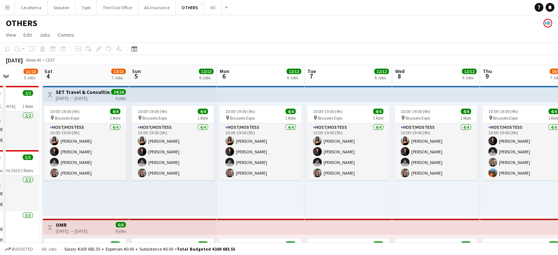
drag, startPoint x: 322, startPoint y: 202, endPoint x: 409, endPoint y: 198, distance: 87.1
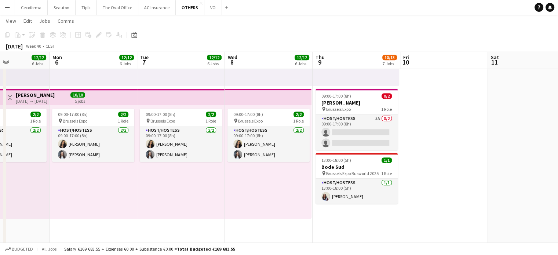
scroll to position [0, 309]
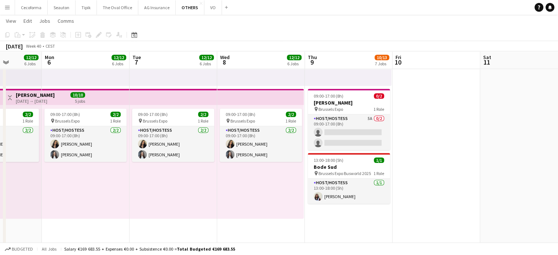
drag, startPoint x: 394, startPoint y: 186, endPoint x: 133, endPoint y: 185, distance: 260.9
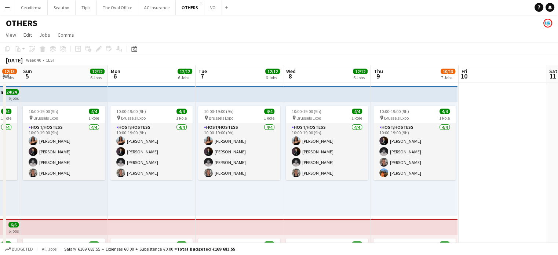
scroll to position [0, 237]
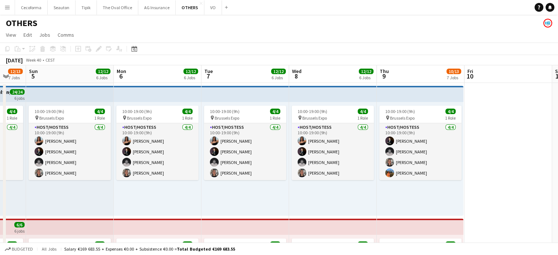
drag, startPoint x: 428, startPoint y: 174, endPoint x: 492, endPoint y: 174, distance: 63.5
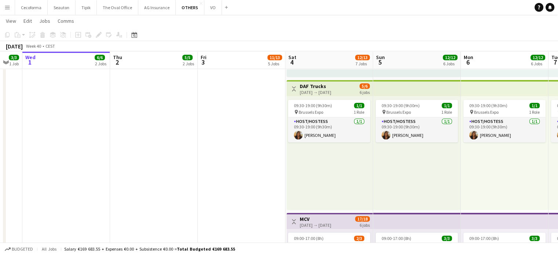
scroll to position [0, 228]
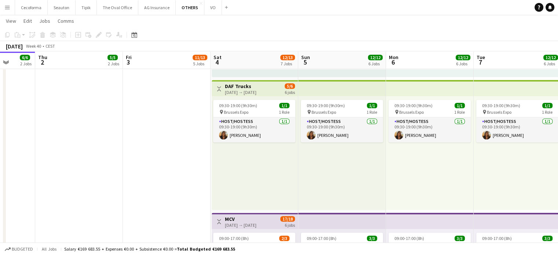
drag, startPoint x: 235, startPoint y: 203, endPoint x: 507, endPoint y: 217, distance: 272.6
click at [507, 217] on app-calendar-viewport "Mon 29 11/11 3 Jobs Tue 30 3/3 1 Job Wed 1 6/6 2 Jobs Thu 2 5/5 2 Jobs Fri 3 11…" at bounding box center [279, 85] width 558 height 920
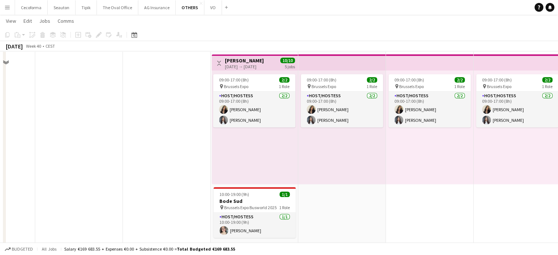
scroll to position [697, 0]
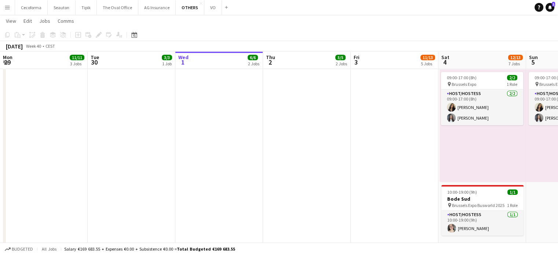
scroll to position [0, 228]
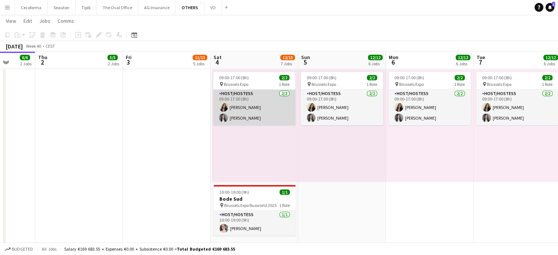
click at [258, 119] on app-card-role "Host/Hostess 2/2 09:00-17:00 (8h) Alexia Elena Preda Eliza Kharkovaia" at bounding box center [254, 108] width 82 height 36
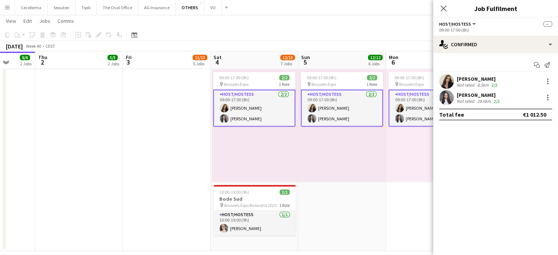
click at [474, 98] on div "[PERSON_NAME]" at bounding box center [479, 95] width 44 height 7
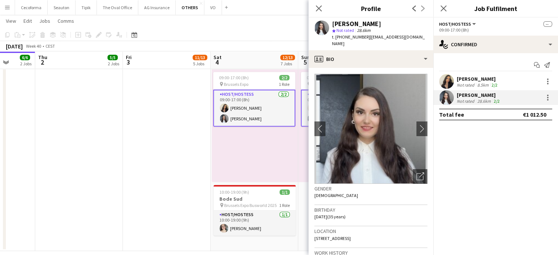
drag, startPoint x: 335, startPoint y: 37, endPoint x: 364, endPoint y: 37, distance: 29.4
click at [364, 37] on div "t. +320478199579 | elizabet260690@gmail.com" at bounding box center [379, 40] width 95 height 13
copy span "+320478199579"
drag, startPoint x: 367, startPoint y: 36, endPoint x: 416, endPoint y: 36, distance: 49.5
click at [416, 36] on span "| elizabet260690@gmail.com" at bounding box center [378, 40] width 93 height 12
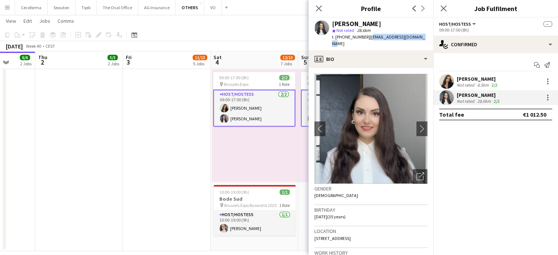
copy span "elizabet260690@gmail.com"
click at [476, 82] on div "8.5km" at bounding box center [483, 85] width 14 height 6
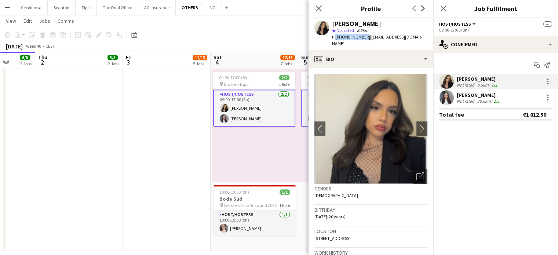
drag, startPoint x: 334, startPoint y: 36, endPoint x: 361, endPoint y: 34, distance: 26.5
click at [361, 34] on span "t. +40722847101" at bounding box center [351, 37] width 38 height 6
copy span "+40722847101"
drag, startPoint x: 364, startPoint y: 37, endPoint x: 412, endPoint y: 36, distance: 47.7
click at [412, 36] on div "Alexia Elena Preda star Not rated 8.5km t. +40722847101 | alexiapreda9@gmail.com" at bounding box center [371, 34] width 125 height 33
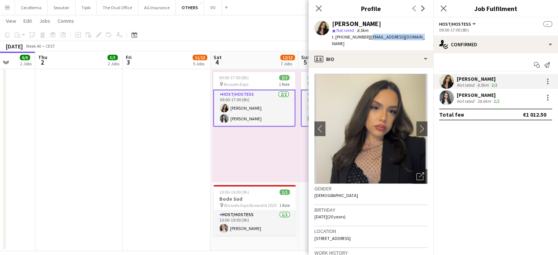
copy span "alexiapreda9@gmail.com"
click at [319, 4] on app-icon "Close pop-in" at bounding box center [319, 8] width 11 height 11
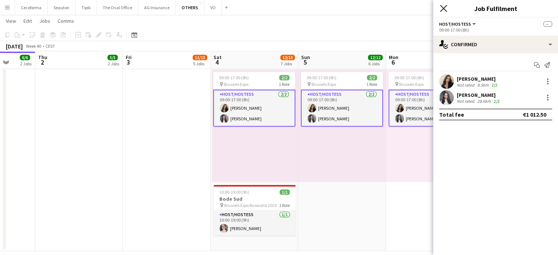
click at [444, 7] on icon "Close pop-in" at bounding box center [443, 8] width 7 height 7
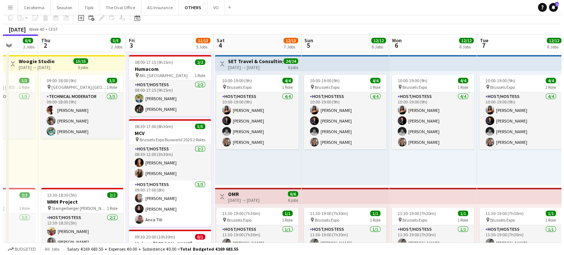
scroll to position [0, 0]
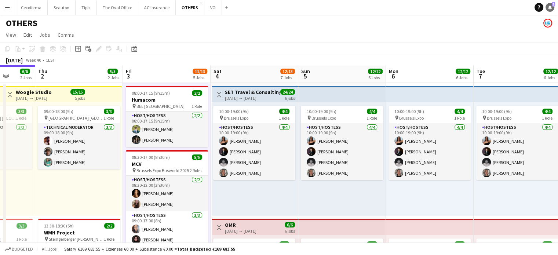
click at [551, 7] on icon at bounding box center [550, 7] width 4 height 4
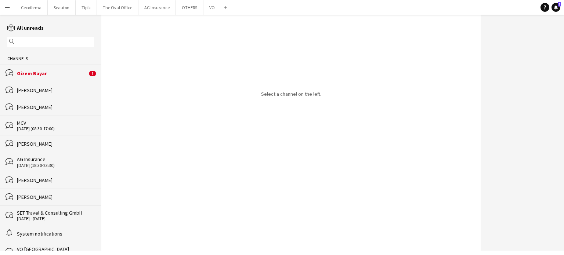
click at [32, 74] on div "Gizem Bayar" at bounding box center [52, 73] width 70 height 7
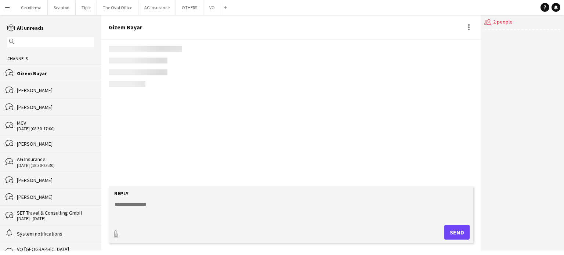
scroll to position [1097, 0]
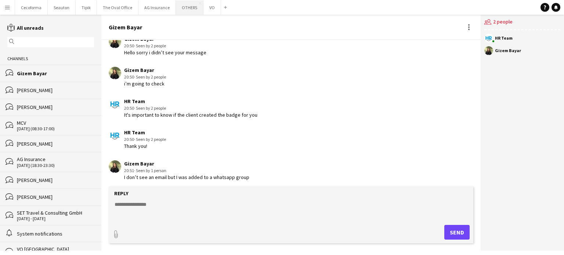
click at [183, 7] on button "OTHERS Close" at bounding box center [190, 7] width 28 height 14
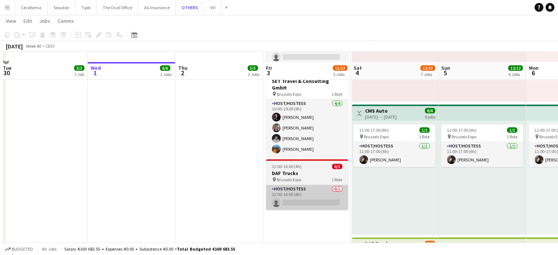
scroll to position [257, 0]
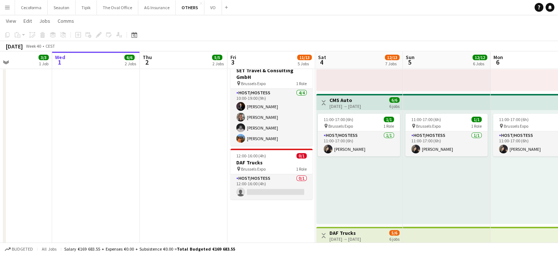
drag, startPoint x: 326, startPoint y: 209, endPoint x: 288, endPoint y: 212, distance: 38.2
click at [288, 212] on app-calendar-viewport "Sun 28 3/3 1 Job Mon 29 11/11 3 Jobs Tue 30 3/3 1 Job Wed 1 6/6 2 Jobs Thu 2 5/…" at bounding box center [279, 232] width 558 height 920
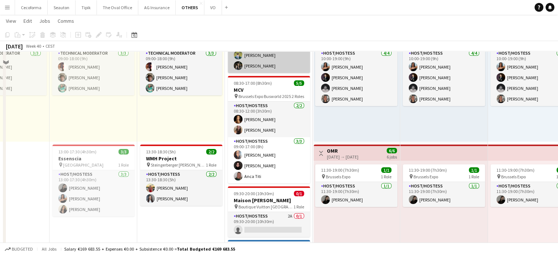
scroll to position [0, 0]
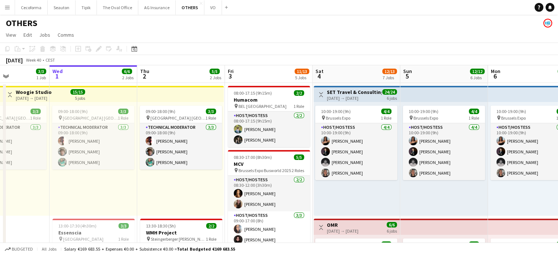
click at [6, 8] on app-icon "Menu" at bounding box center [7, 7] width 6 height 6
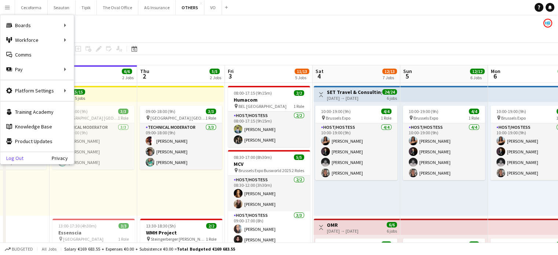
click at [21, 158] on link "Log Out" at bounding box center [11, 158] width 23 height 6
